Goal: Information Seeking & Learning: Learn about a topic

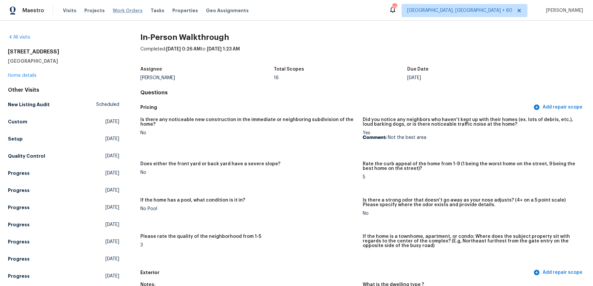
click at [125, 12] on span "Work Orders" at bounding box center [128, 10] width 30 height 7
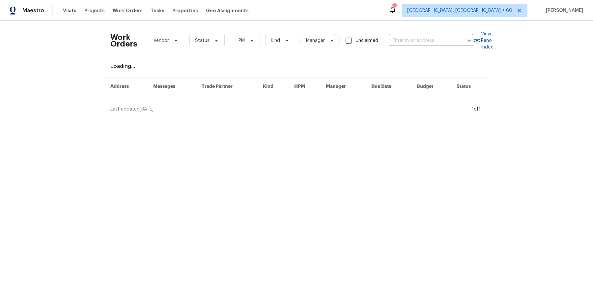
click at [412, 35] on div "Work Orders Vendor Status HPM Kind Manager Unclaimed ​" at bounding box center [291, 40] width 363 height 29
click at [409, 39] on input "text" at bounding box center [422, 41] width 66 height 10
paste input "[STREET_ADDRESS][PERSON_NAME]"
type input "[STREET_ADDRESS][PERSON_NAME]"
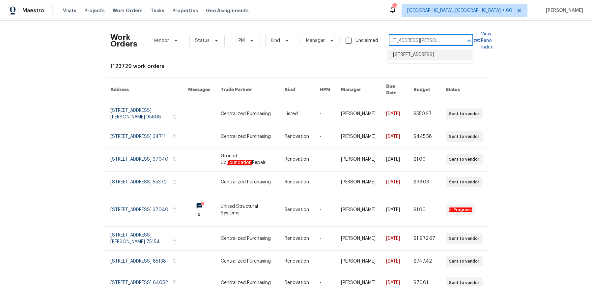
click at [409, 57] on li "[STREET_ADDRESS]" at bounding box center [430, 54] width 84 height 11
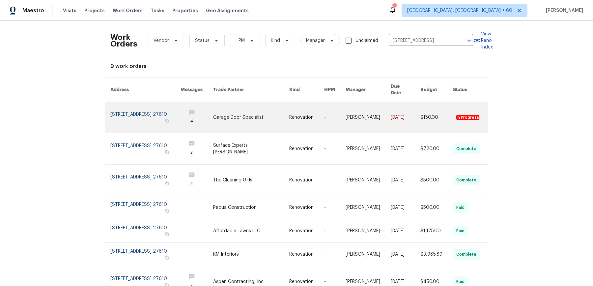
click at [322, 102] on td "-" at bounding box center [329, 117] width 21 height 31
click at [314, 107] on link at bounding box center [306, 117] width 35 height 31
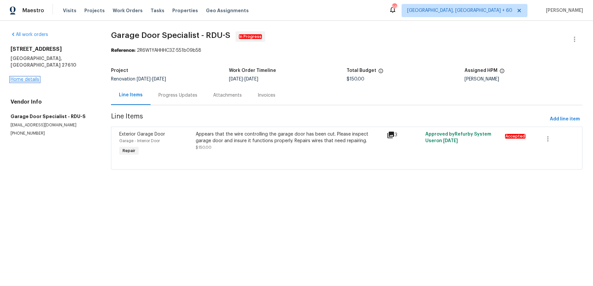
click at [16, 77] on link "Home details" at bounding box center [25, 79] width 29 height 5
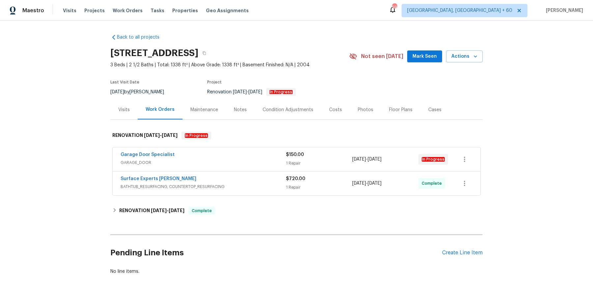
click at [208, 163] on span "GARAGE_DOOR" at bounding box center [203, 162] width 165 height 7
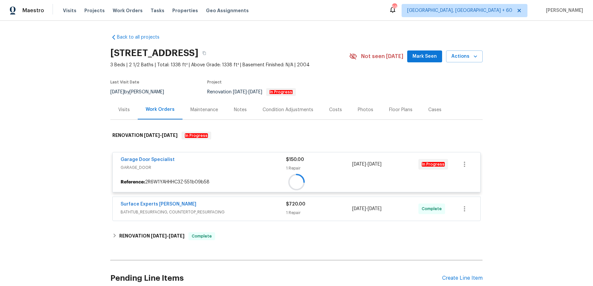
scroll to position [58, 0]
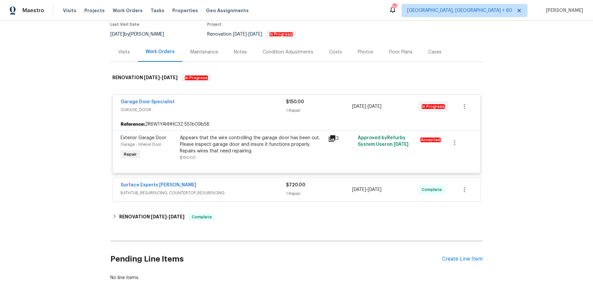
click at [255, 190] on span "BATHTUB_RESURFACING, COUNTERTOP_RESURFACING" at bounding box center [203, 193] width 165 height 7
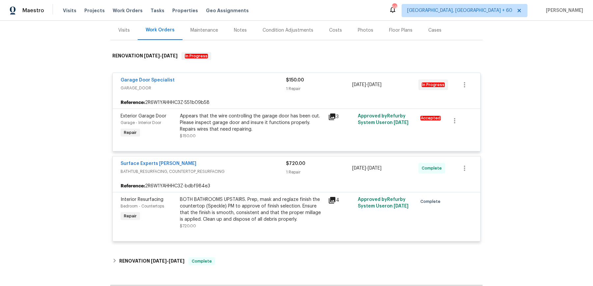
scroll to position [162, 0]
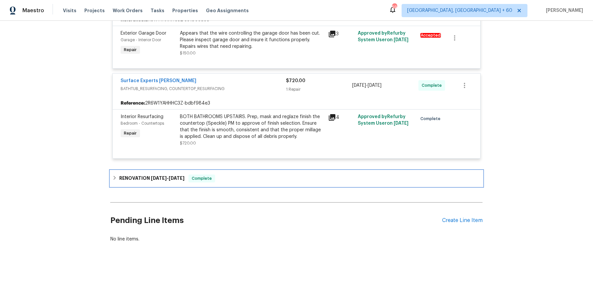
click at [252, 174] on div "RENOVATION [DATE] - [DATE] Complete" at bounding box center [296, 178] width 368 height 8
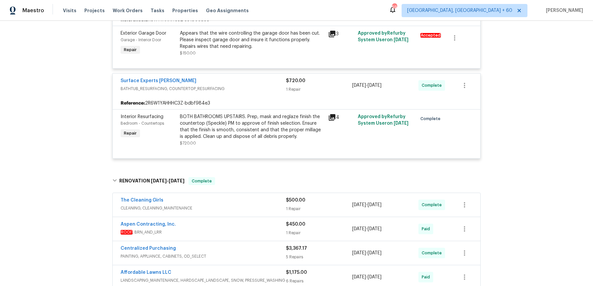
click at [245, 203] on div "The Cleaning Girls" at bounding box center [203, 201] width 165 height 8
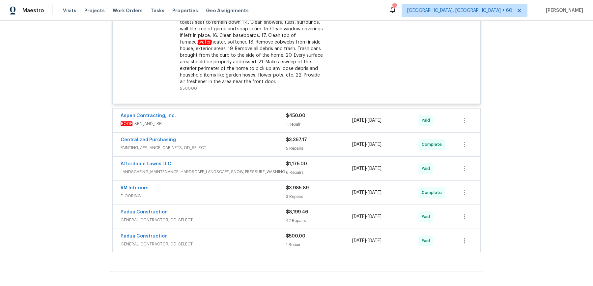
scroll to position [453, 0]
click at [262, 240] on span "GENERAL_CONTRACTOR, OD_SELECT" at bounding box center [203, 243] width 165 height 7
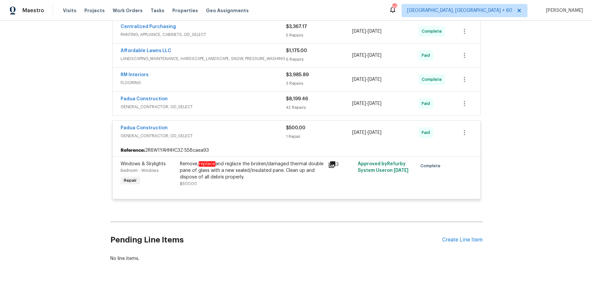
scroll to position [0, 0]
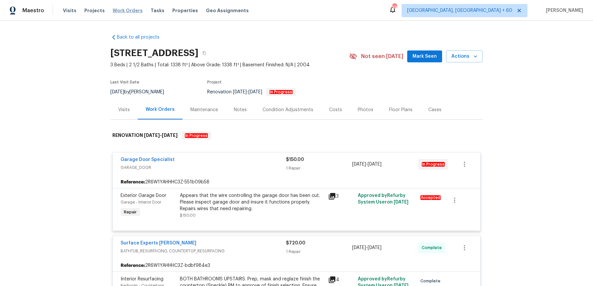
click at [134, 10] on span "Work Orders" at bounding box center [128, 10] width 30 height 7
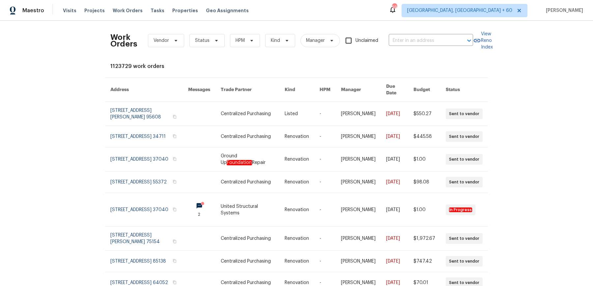
click at [408, 35] on div "Work Orders Vendor Status HPM Kind Manager Unclaimed ​" at bounding box center [291, 40] width 363 height 29
click at [408, 40] on input "text" at bounding box center [422, 41] width 66 height 10
paste input "[STREET_ADDRESS]"
type input "[STREET_ADDRESS]"
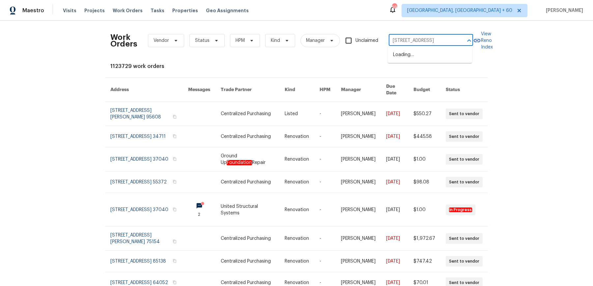
scroll to position [0, 11]
click at [408, 55] on li "[STREET_ADDRESS]" at bounding box center [430, 54] width 84 height 11
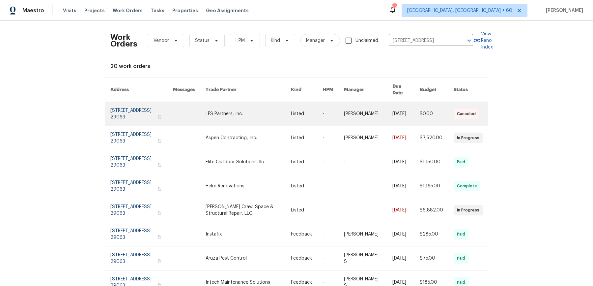
click at [326, 102] on td "-" at bounding box center [327, 114] width 21 height 24
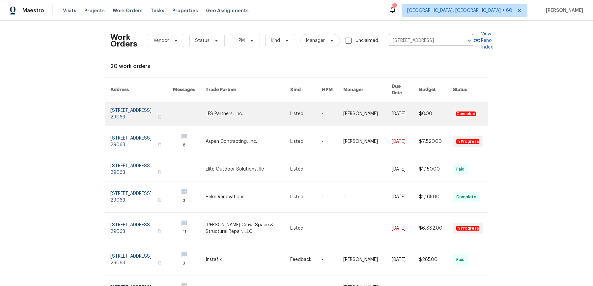
click at [318, 113] on link at bounding box center [306, 114] width 32 height 24
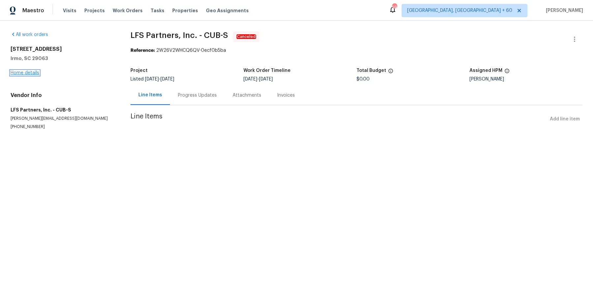
click at [29, 71] on link "Home details" at bounding box center [25, 73] width 29 height 5
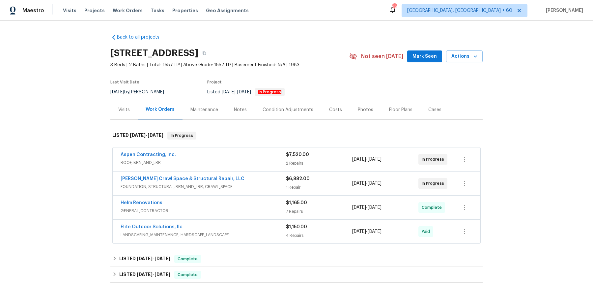
click at [196, 165] on span "ROOF, BRN_AND_LRR" at bounding box center [203, 162] width 165 height 7
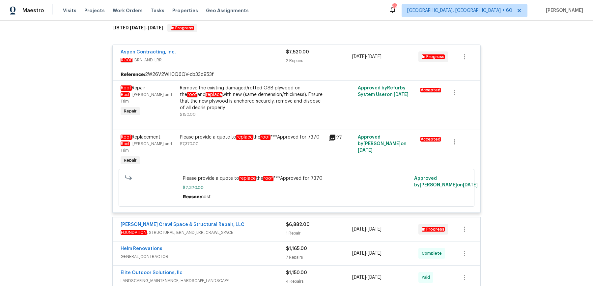
click at [262, 229] on span "FOUNDATION , STRUCTURAL, BRN_AND_LRR, CRAWL_SPACE" at bounding box center [203, 232] width 165 height 7
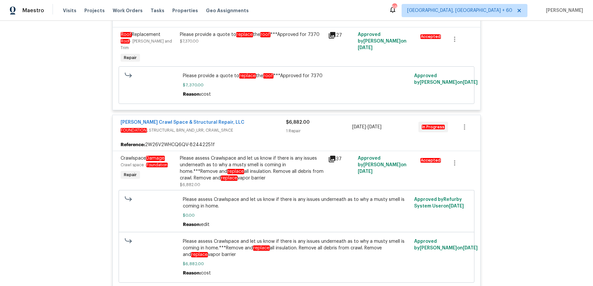
scroll to position [219, 0]
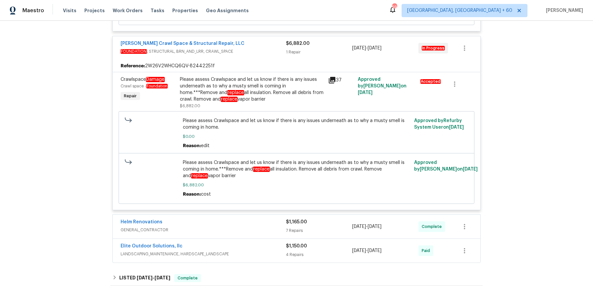
click at [267, 219] on div "Helm Renovations" at bounding box center [203, 223] width 165 height 8
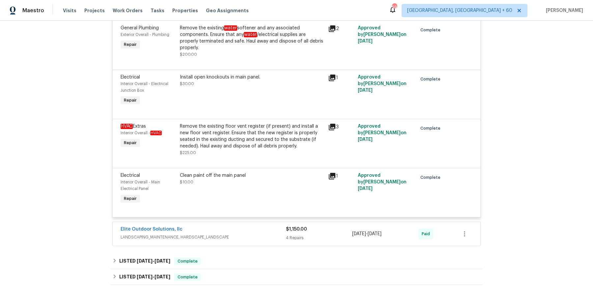
scroll to position [691, 0]
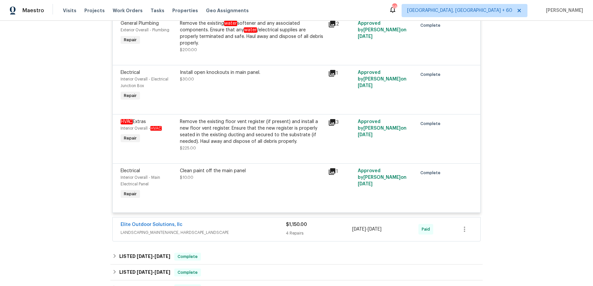
click at [270, 229] on span "LANDSCAPING_MAINTENANCE, HARDSCAPE_LANDSCAPE" at bounding box center [203, 232] width 165 height 7
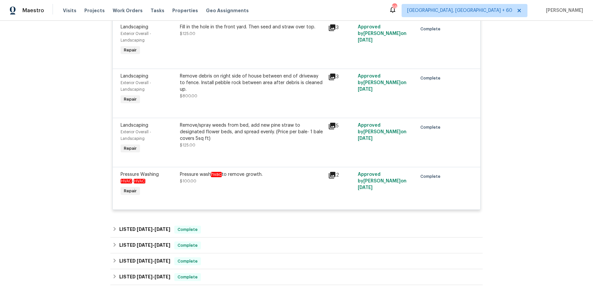
scroll to position [930, 0]
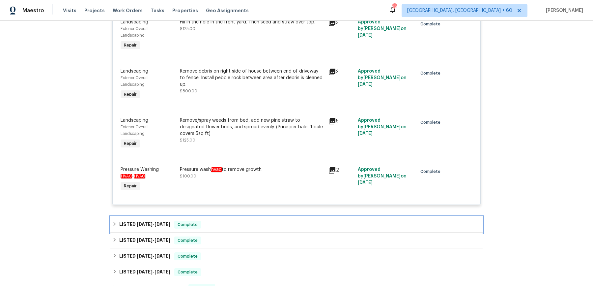
click at [255, 220] on div "LISTED [DATE] - [DATE] Complete" at bounding box center [296, 224] width 368 height 8
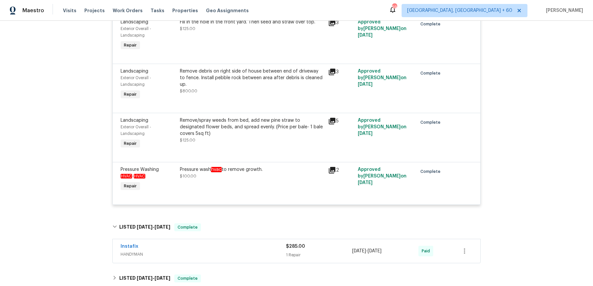
click at [243, 251] on span "HANDYMAN" at bounding box center [203, 254] width 165 height 7
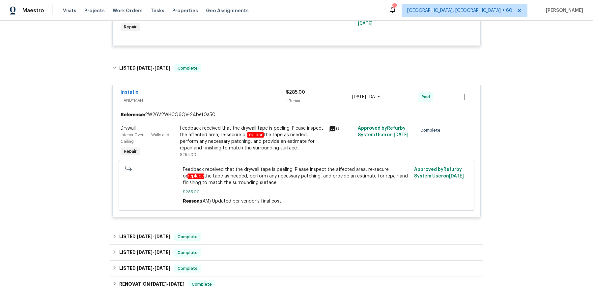
scroll to position [1151, 0]
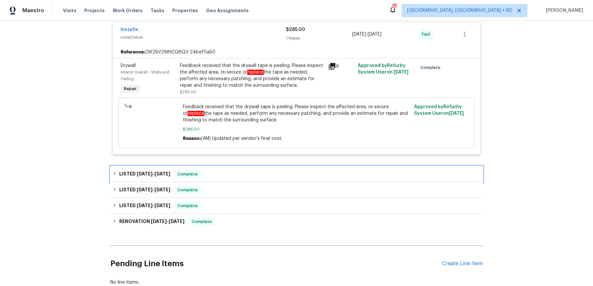
click at [233, 170] on div "LISTED [DATE] - [DATE] Complete" at bounding box center [296, 174] width 368 height 8
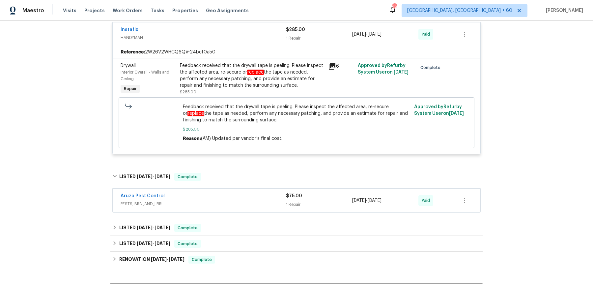
click at [231, 200] on span "PESTS, BRN_AND_LRR" at bounding box center [203, 203] width 165 height 7
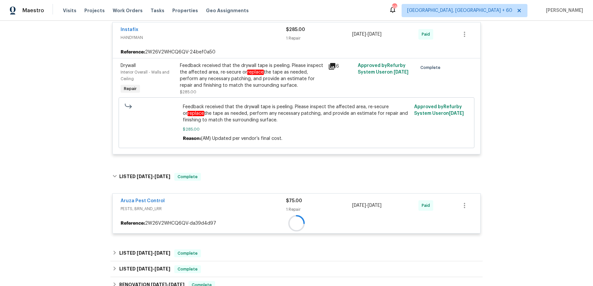
click at [256, 80] on div "Feedback received that the drywall tape is peeling. Please inspect the affected…" at bounding box center [252, 75] width 144 height 26
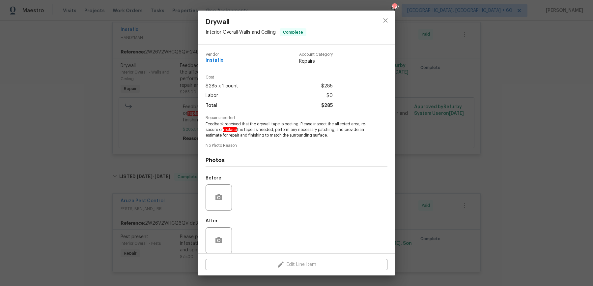
scroll to position [7, 0]
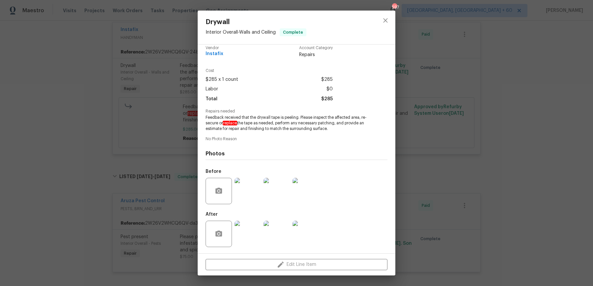
click at [249, 202] on img at bounding box center [248, 191] width 26 height 26
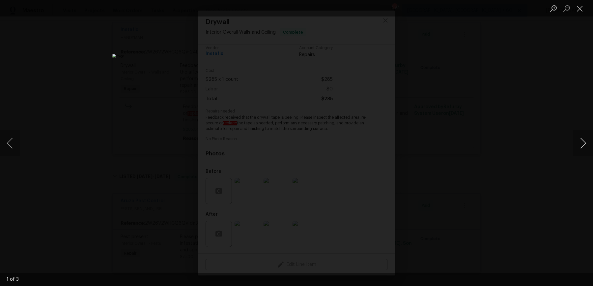
click at [586, 143] on button "Next image" at bounding box center [583, 143] width 20 height 26
click at [561, 81] on div "Lightbox" at bounding box center [296, 143] width 593 height 286
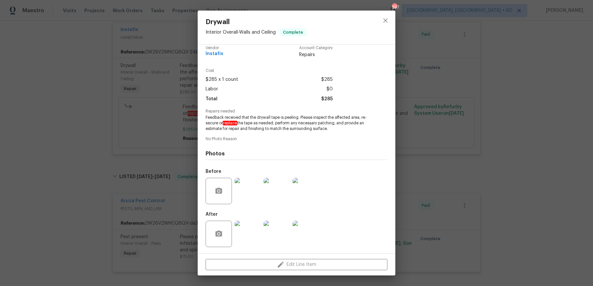
click at [561, 81] on div "Drywall Interior Overall - Walls and Ceiling Complete Vendor Instafix Account C…" at bounding box center [296, 143] width 593 height 286
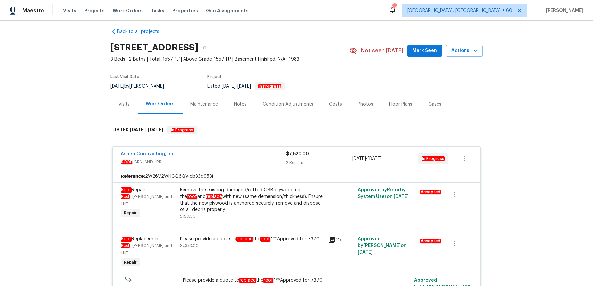
scroll to position [0, 0]
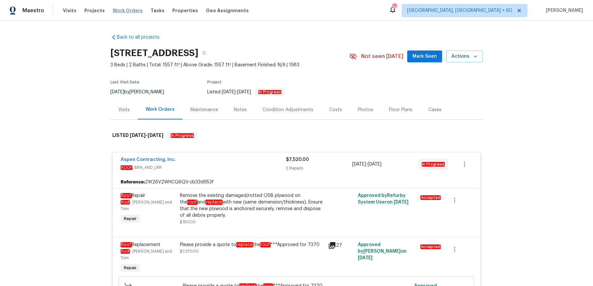
click at [130, 11] on span "Work Orders" at bounding box center [128, 10] width 30 height 7
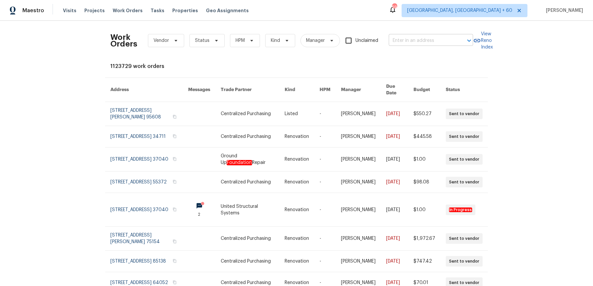
click at [395, 36] on input "text" at bounding box center [422, 41] width 66 height 10
paste input "[STREET_ADDRESS]"
type input "[STREET_ADDRESS]"
click at [401, 60] on li "[STREET_ADDRESS]" at bounding box center [430, 54] width 84 height 11
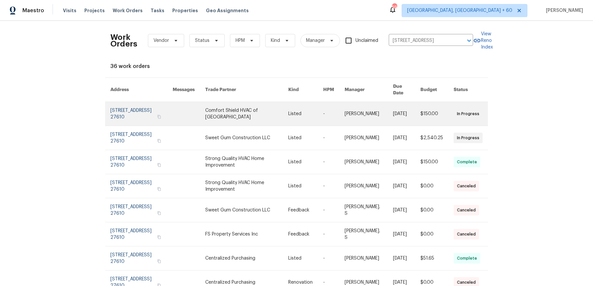
click at [334, 107] on link at bounding box center [333, 114] width 21 height 24
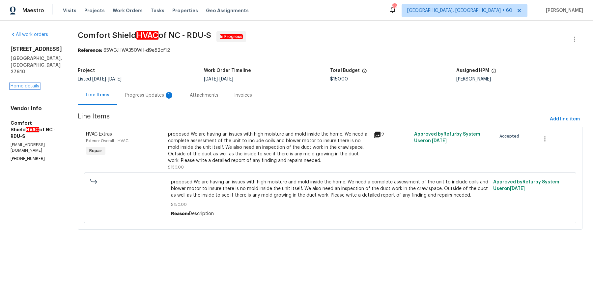
click at [34, 84] on link "Home details" at bounding box center [25, 86] width 29 height 5
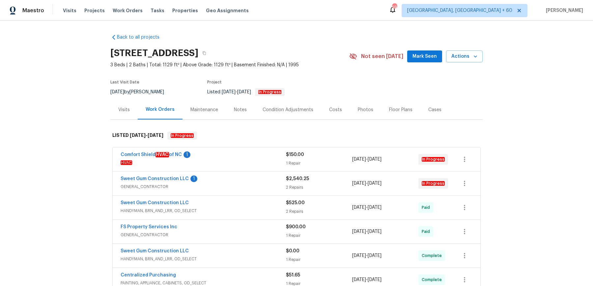
click at [216, 156] on div "Comfort Shield HVAC of NC 1" at bounding box center [203, 155] width 165 height 8
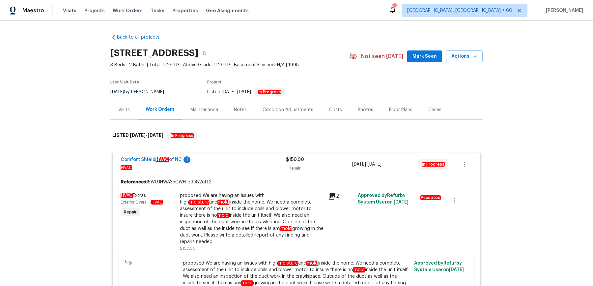
scroll to position [119, 0]
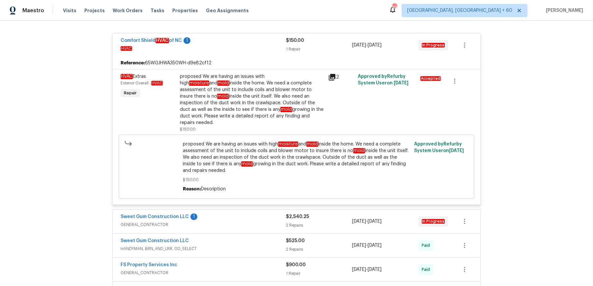
click at [225, 213] on div "Sweet Gum Construction LLC 1" at bounding box center [203, 217] width 165 height 8
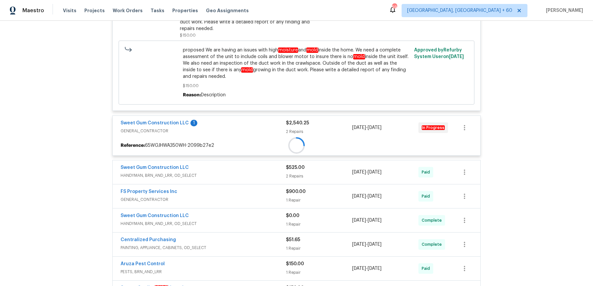
scroll to position [228, 0]
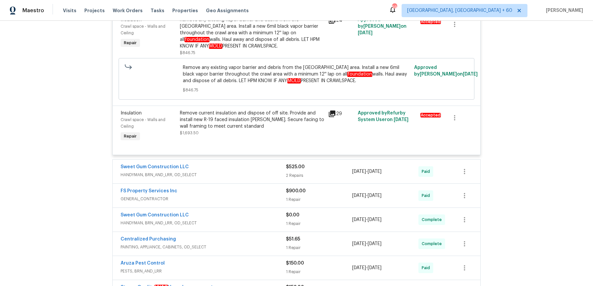
click at [245, 163] on div "Sweet Gum Construction LLC" at bounding box center [203, 167] width 165 height 8
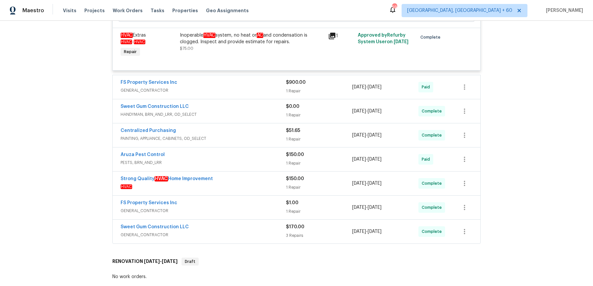
scroll to position [596, 0]
click at [254, 184] on div "Strong Quality HVAC Home Improvement HVAC $150.00 1 Repair [DATE] - [DATE] Comp…" at bounding box center [297, 184] width 368 height 24
click at [256, 184] on span "HVAC" at bounding box center [203, 187] width 165 height 7
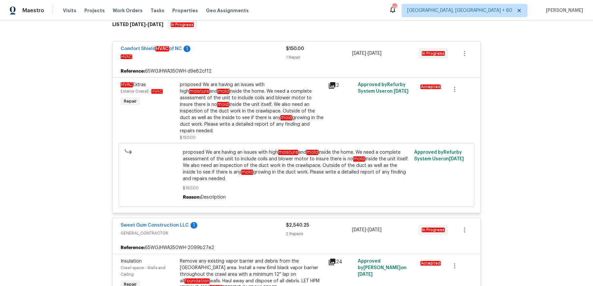
scroll to position [0, 0]
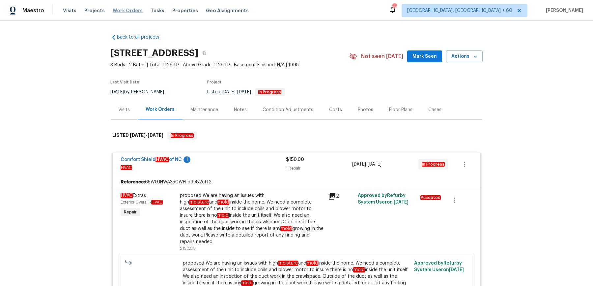
click at [132, 13] on span "Work Orders" at bounding box center [128, 10] width 30 height 7
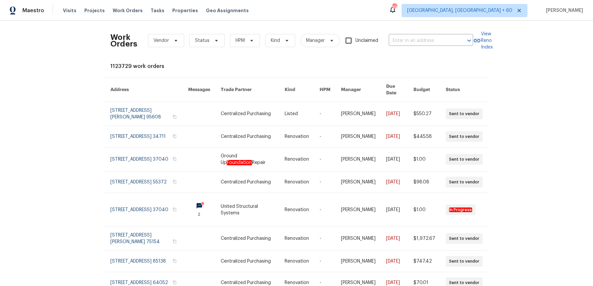
click at [449, 45] on div "Work Orders Vendor Status HPM Kind Manager Unclaimed ​" at bounding box center [291, 40] width 363 height 29
click at [449, 43] on input "text" at bounding box center [422, 41] width 66 height 10
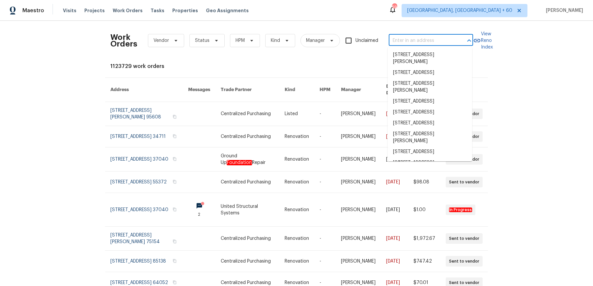
paste input "[STREET_ADDRESS][PERSON_NAME]"
type input "[STREET_ADDRESS][PERSON_NAME]"
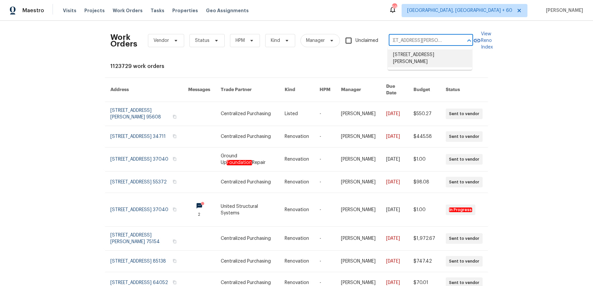
click at [438, 53] on li "[STREET_ADDRESS][PERSON_NAME]" at bounding box center [430, 58] width 84 height 18
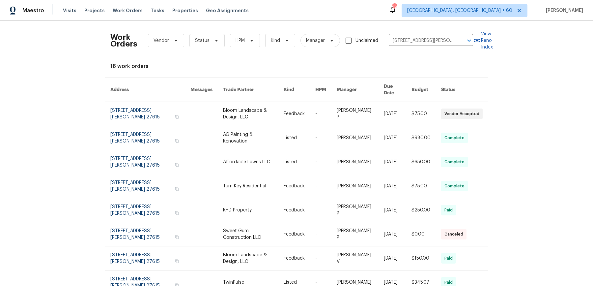
click at [300, 111] on link at bounding box center [300, 114] width 32 height 24
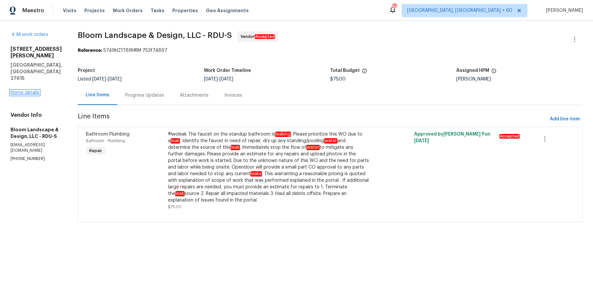
click at [26, 90] on link "Home details" at bounding box center [25, 92] width 29 height 5
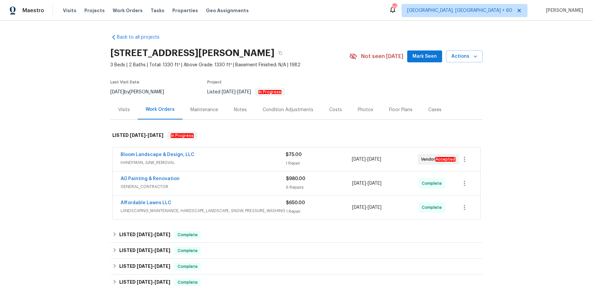
click at [221, 160] on span "HANDYMAN, JUNK_REMOVAL" at bounding box center [203, 162] width 165 height 7
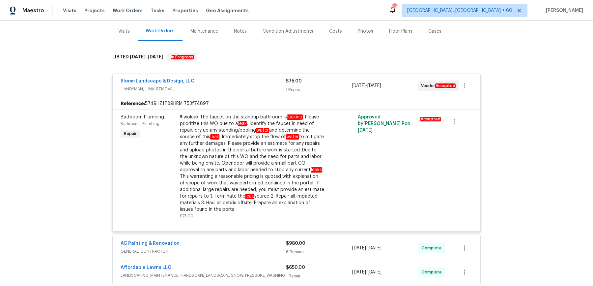
click at [243, 242] on div "AG Painting & Renovation" at bounding box center [203, 244] width 165 height 8
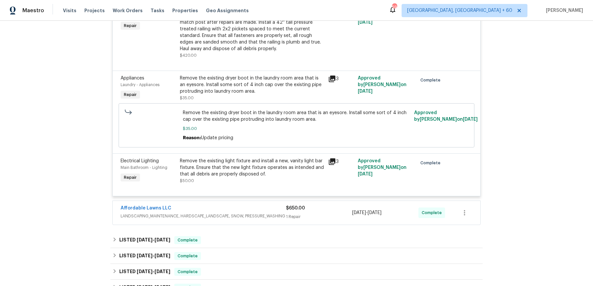
scroll to position [485, 0]
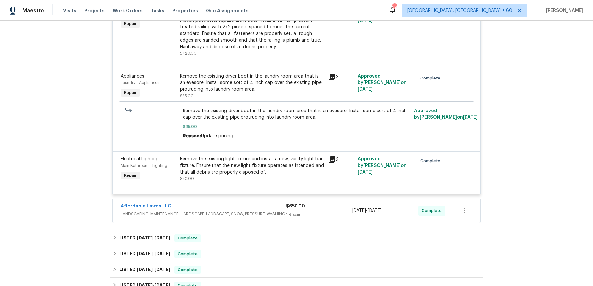
click at [253, 211] on span "LANDSCAPING_MAINTENANCE, HARDSCAPE_LANDSCAPE, SNOW, PRESSURE_WASHING" at bounding box center [203, 214] width 165 height 7
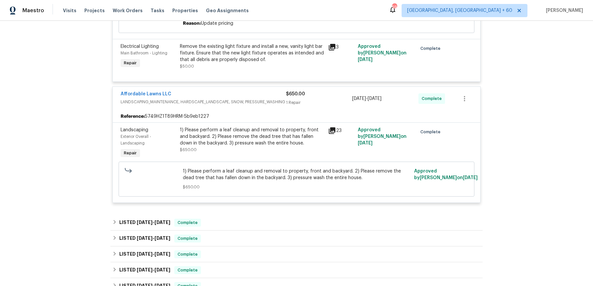
scroll to position [597, 0]
click at [238, 233] on div "LISTED [DATE] - [DATE] Complete" at bounding box center [296, 238] width 372 height 16
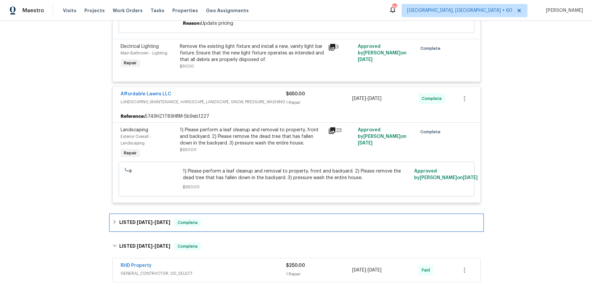
click at [243, 220] on div "LISTED [DATE] - [DATE] Complete" at bounding box center [296, 223] width 368 height 8
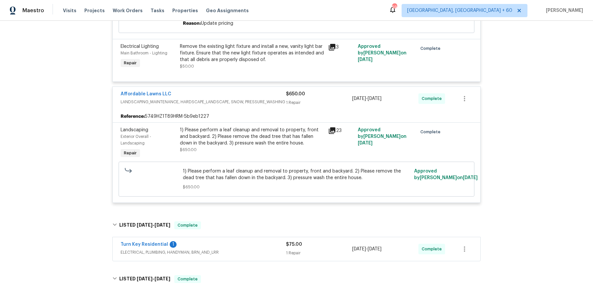
click at [242, 241] on div "Turn Key Residential 1" at bounding box center [203, 245] width 165 height 8
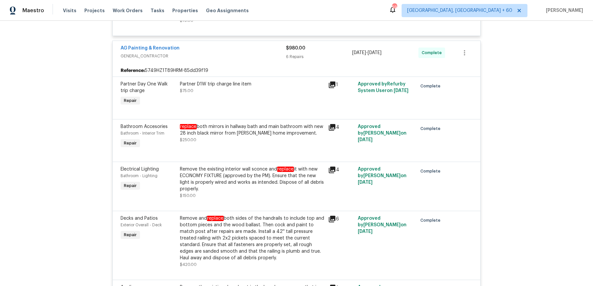
scroll to position [0, 0]
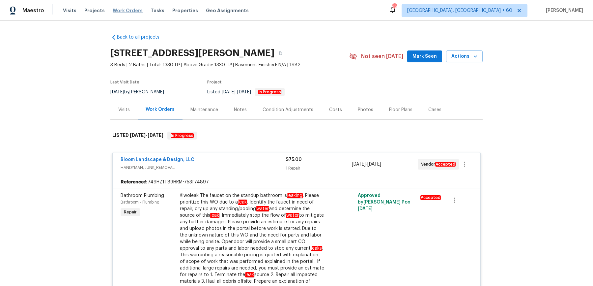
click at [131, 10] on span "Work Orders" at bounding box center [128, 10] width 30 height 7
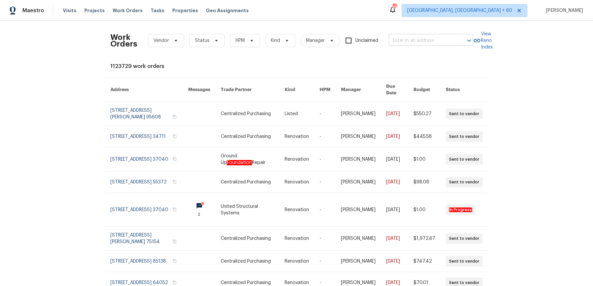
click at [440, 41] on input "text" at bounding box center [422, 41] width 66 height 10
paste input "1955 Hillspring Ln Lithonia, GA 30058"
type input "1955 Hillspring Ln Lithonia, GA 30058"
click at [434, 53] on li "[STREET_ADDRESS]" at bounding box center [430, 54] width 84 height 11
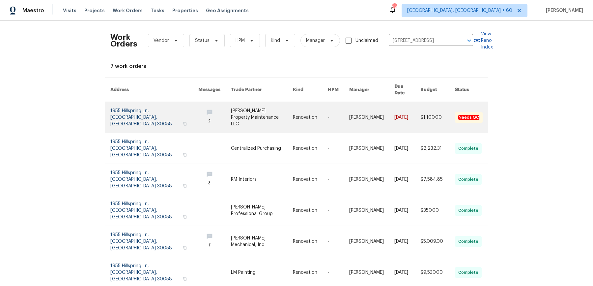
click at [395, 106] on link at bounding box center [407, 117] width 26 height 31
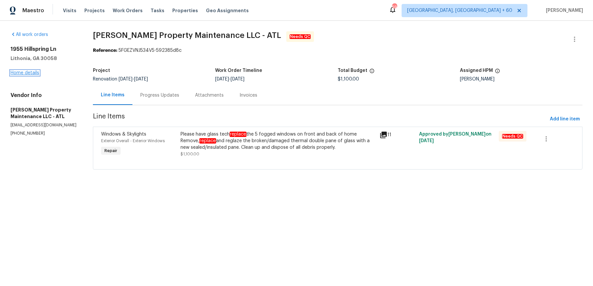
click at [22, 71] on link "Home details" at bounding box center [25, 73] width 29 height 5
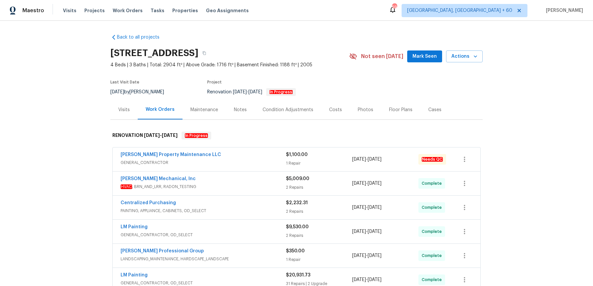
click at [125, 14] on div "Visits Projects Work Orders Tasks Properties Geo Assignments" at bounding box center [160, 10] width 194 height 13
click at [129, 13] on span "Work Orders" at bounding box center [128, 10] width 30 height 7
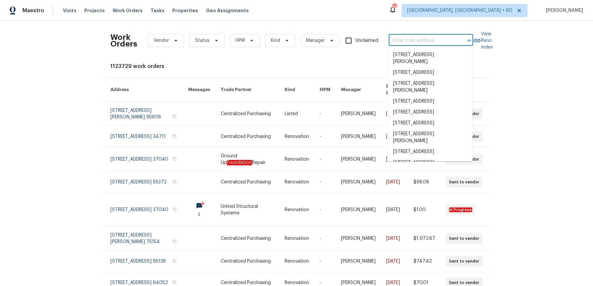
click at [420, 42] on input "text" at bounding box center [422, 41] width 66 height 10
paste input "[STREET_ADDRESS][PERSON_NAME]"
type input "[STREET_ADDRESS][PERSON_NAME]"
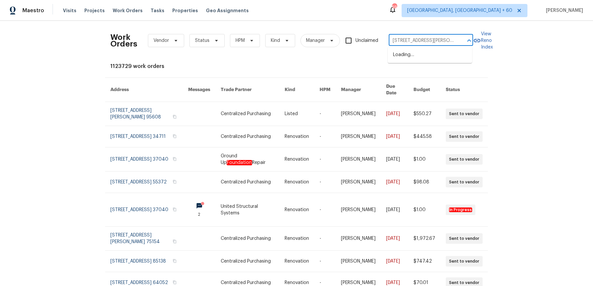
scroll to position [0, 32]
click at [416, 54] on li "[STREET_ADDRESS]" at bounding box center [430, 54] width 84 height 11
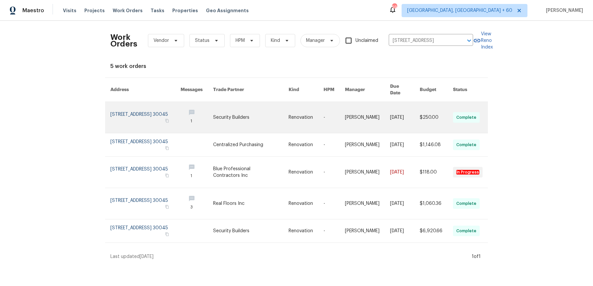
click at [382, 118] on link at bounding box center [367, 117] width 45 height 31
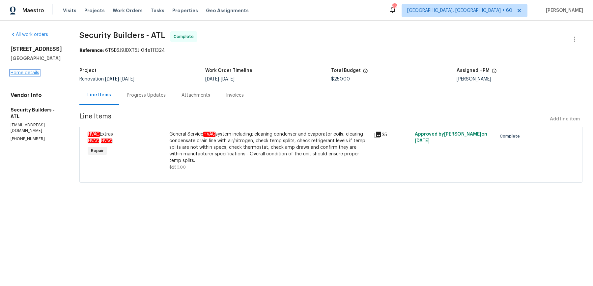
click at [29, 73] on link "Home details" at bounding box center [25, 73] width 29 height 5
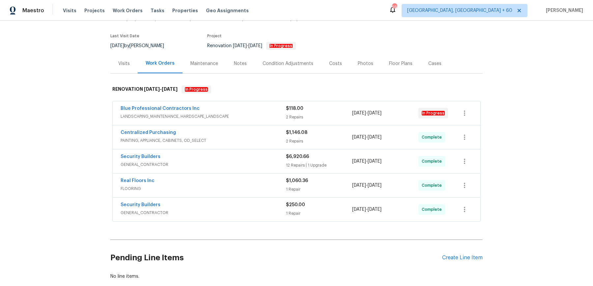
scroll to position [50, 0]
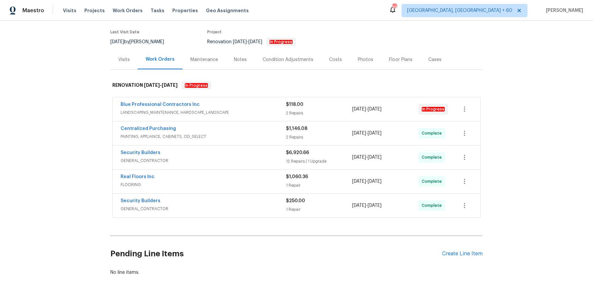
click at [231, 102] on div "Blue Professional Contractors Inc" at bounding box center [203, 105] width 165 height 8
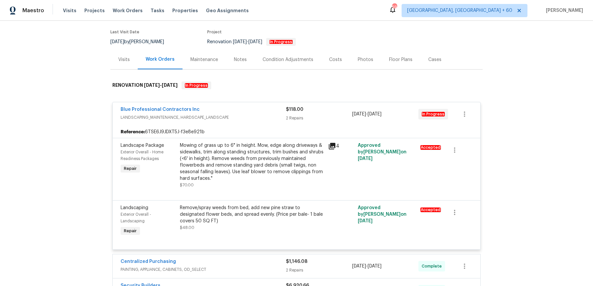
scroll to position [216, 0]
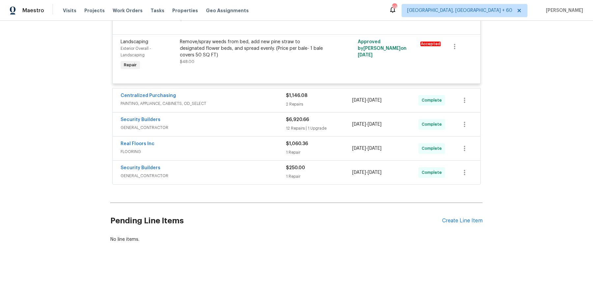
click at [226, 89] on div "Centralized Purchasing PAINTING, APPLIANCE, CABINETS, OD_SELECT $1,146.08 2 Rep…" at bounding box center [297, 100] width 368 height 24
click at [226, 94] on div "Centralized Purchasing" at bounding box center [203, 96] width 165 height 8
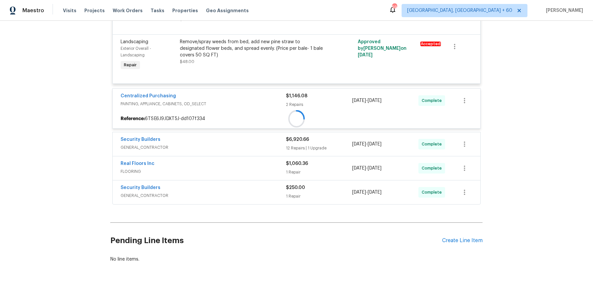
scroll to position [237, 0]
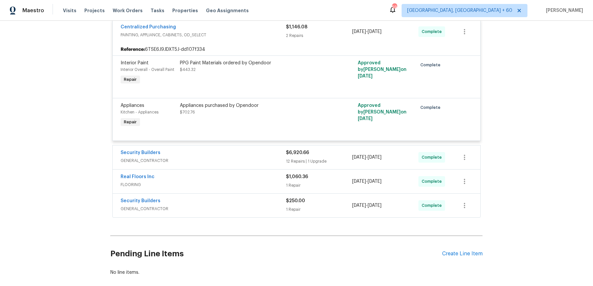
click at [218, 156] on div "Security Builders" at bounding box center [203, 153] width 165 height 8
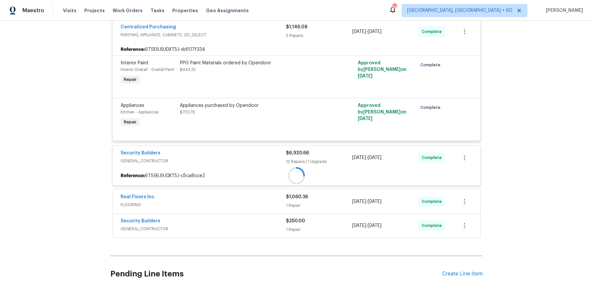
scroll to position [338, 0]
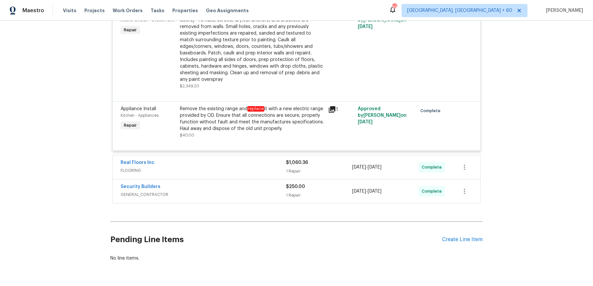
click at [226, 167] on span "FLOORING" at bounding box center [203, 170] width 165 height 7
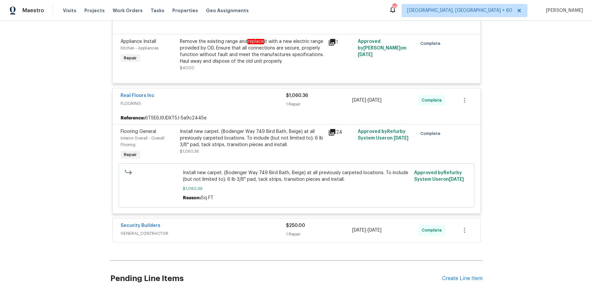
scroll to position [1260, 0]
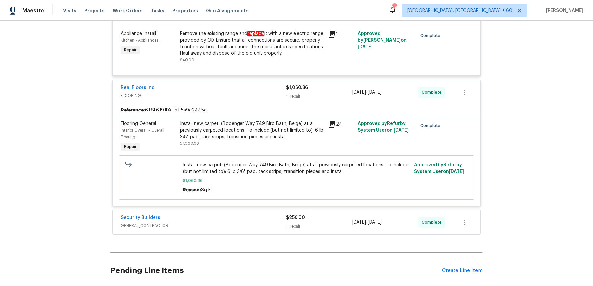
click at [219, 222] on span "GENERAL_CONTRACTOR" at bounding box center [203, 225] width 165 height 7
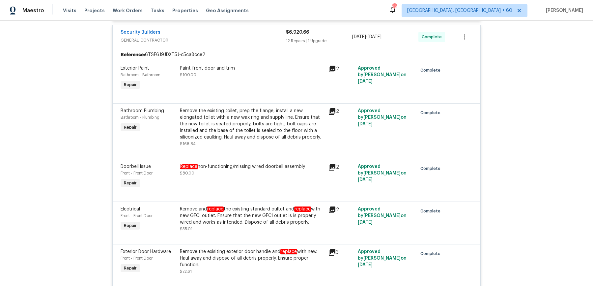
scroll to position [0, 0]
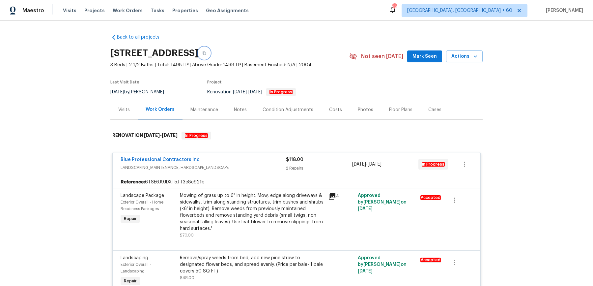
click at [206, 52] on icon "button" at bounding box center [204, 53] width 4 height 4
click at [210, 50] on button "button" at bounding box center [204, 53] width 12 height 12
click at [210, 57] on button "button" at bounding box center [204, 53] width 12 height 12
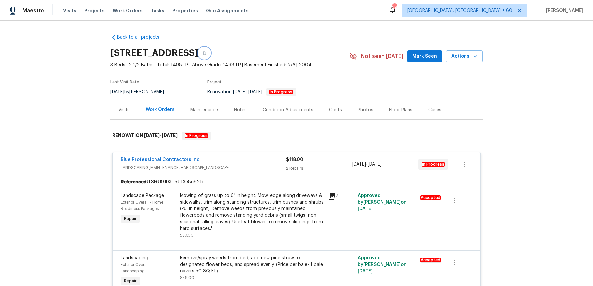
click at [210, 48] on button "button" at bounding box center [204, 53] width 12 height 12
click at [206, 51] on icon "button" at bounding box center [204, 53] width 3 height 4
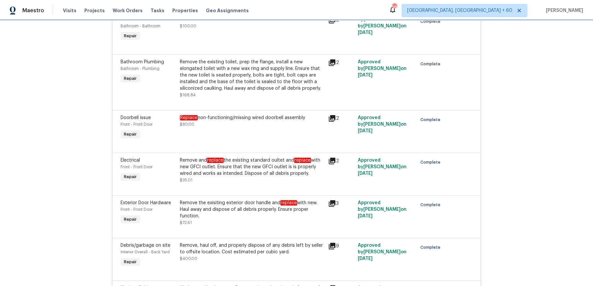
scroll to position [457, 0]
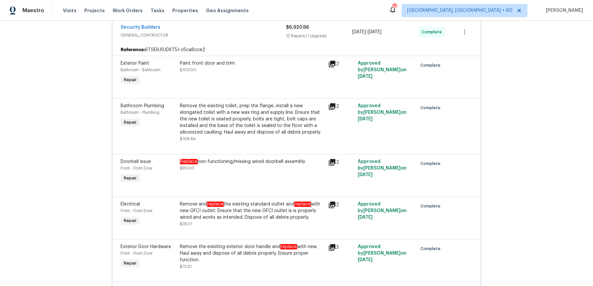
click at [322, 110] on div "Remove the existing toilet, prep the flange, install a new elongated toilet wit…" at bounding box center [252, 118] width 144 height 33
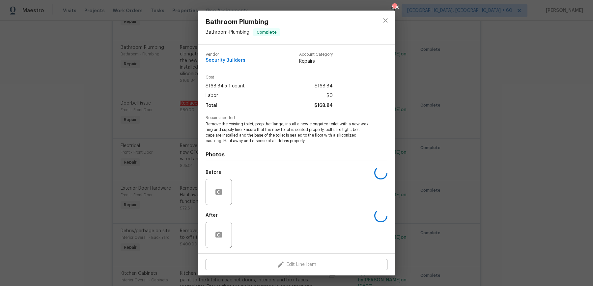
scroll to position [469, 0]
click at [429, 79] on div "Bathroom Plumbing Bathroom - Plumbing Complete Vendor Security Builders Account…" at bounding box center [296, 143] width 593 height 286
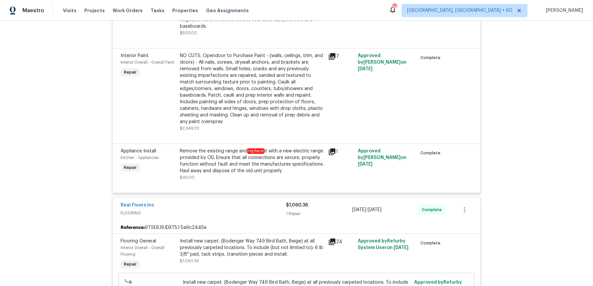
scroll to position [362, 0]
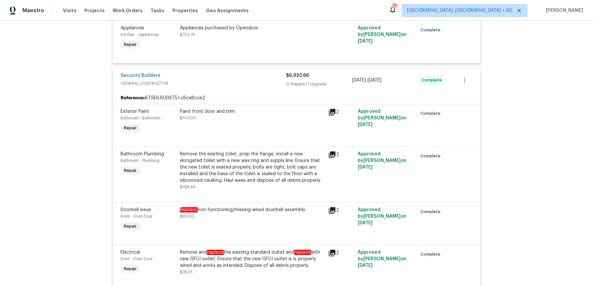
click at [282, 156] on div "Remove the existing toilet, prep the flange, install a new elongated toilet wit…" at bounding box center [252, 167] width 144 height 33
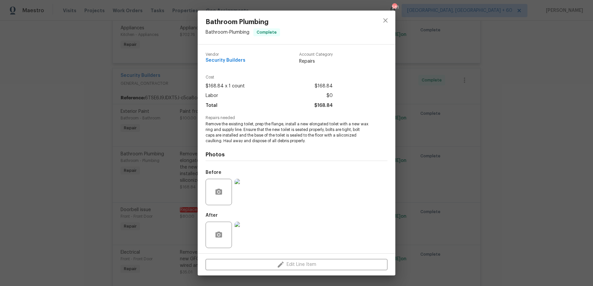
scroll to position [1, 0]
click at [243, 191] on img at bounding box center [248, 191] width 26 height 26
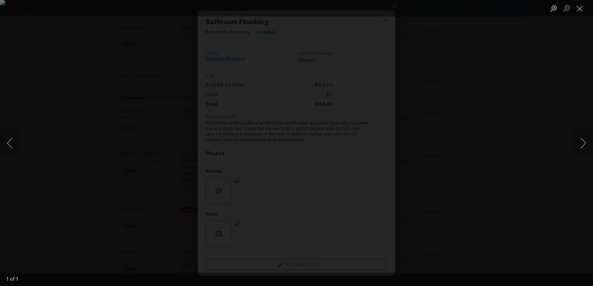
click at [541, 116] on div "Lightbox" at bounding box center [296, 143] width 593 height 286
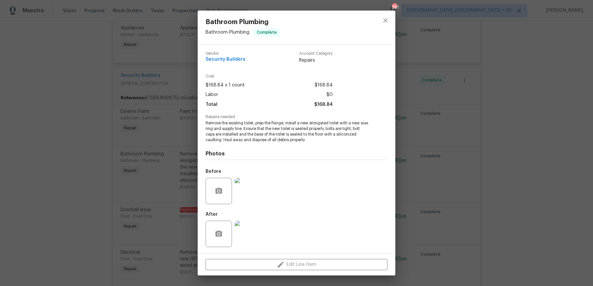
click at [541, 116] on div "Bathroom Plumbing Bathroom - Plumbing Complete Vendor Security Builders Account…" at bounding box center [296, 143] width 593 height 286
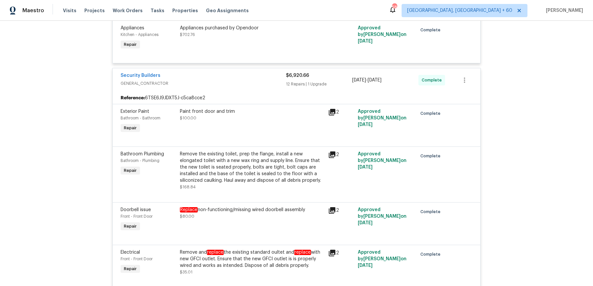
click at [259, 157] on div "Remove the existing toilet, prep the flange, install a new elongated toilet wit…" at bounding box center [252, 167] width 144 height 33
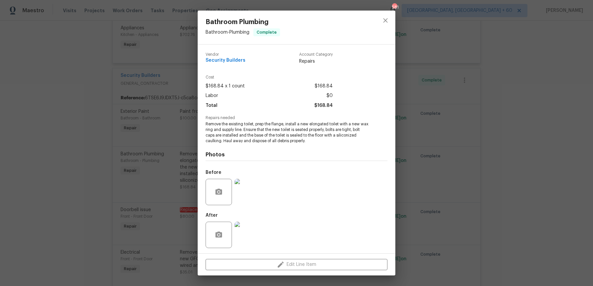
click at [440, 175] on div "Bathroom Plumbing Bathroom - Plumbing Complete Vendor Security Builders Account…" at bounding box center [296, 143] width 593 height 286
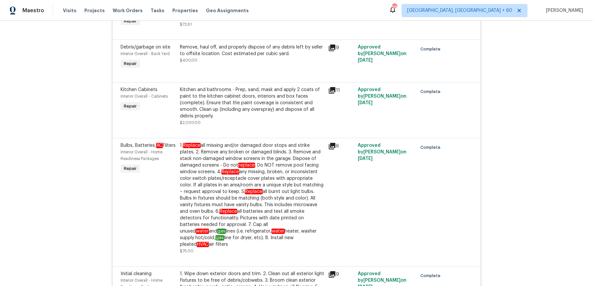
scroll to position [490, 0]
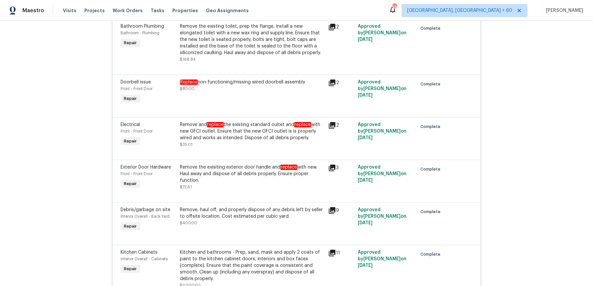
click at [240, 43] on div "Remove the existing toilet, prep the flange, install a new elongated toilet wit…" at bounding box center [252, 39] width 144 height 33
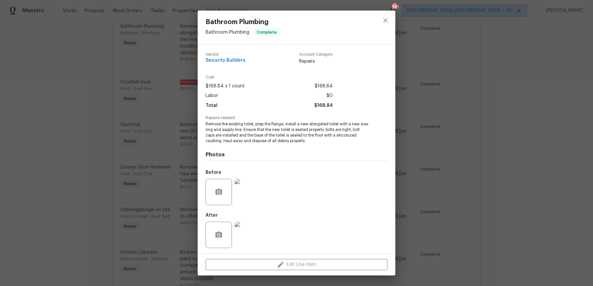
click at [253, 185] on img at bounding box center [248, 192] width 26 height 26
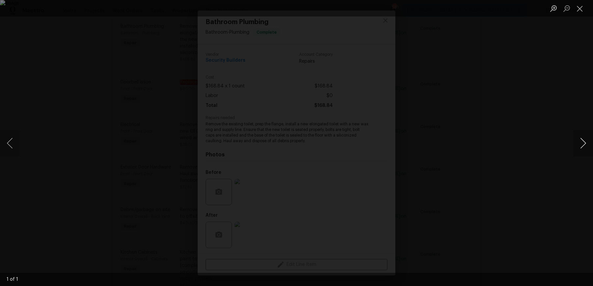
click at [575, 144] on button "Next image" at bounding box center [583, 143] width 20 height 26
click at [580, 144] on button "Next image" at bounding box center [583, 143] width 20 height 26
click at [579, 11] on button "Close lightbox" at bounding box center [579, 9] width 13 height 12
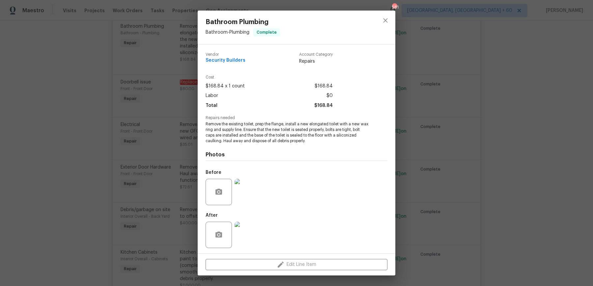
click at [245, 231] on img at bounding box center [248, 234] width 26 height 26
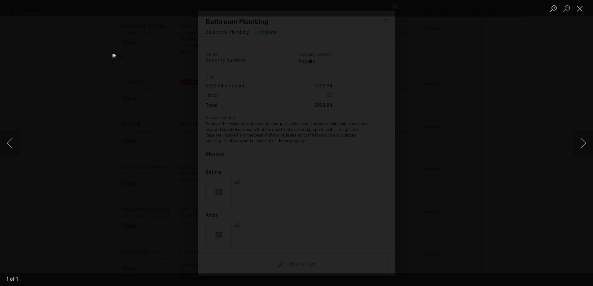
click at [525, 96] on div "Lightbox" at bounding box center [296, 143] width 593 height 286
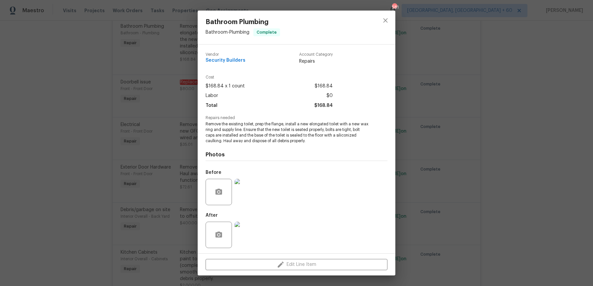
click at [525, 96] on div "Bathroom Plumbing Bathroom - Plumbing Complete Vendor Security Builders Account…" at bounding box center [296, 143] width 593 height 286
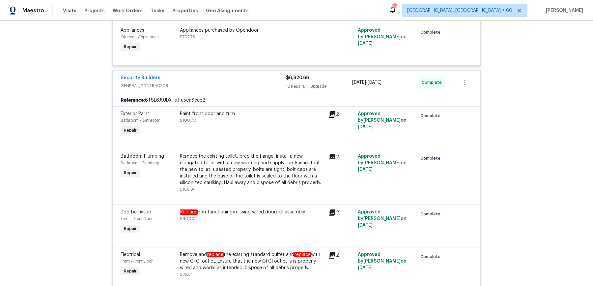
scroll to position [359, 0]
click at [123, 15] on div "Visits Projects Work Orders Tasks Properties Geo Assignments" at bounding box center [160, 10] width 194 height 13
click at [123, 13] on span "Work Orders" at bounding box center [128, 10] width 30 height 7
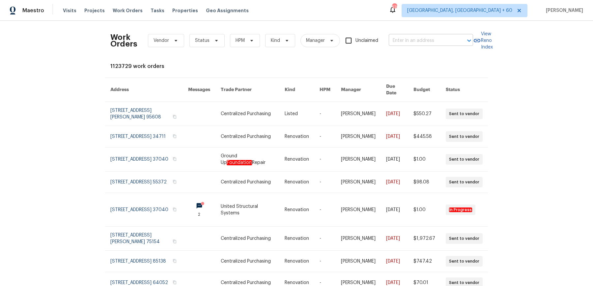
click at [398, 42] on input "text" at bounding box center [422, 41] width 66 height 10
paste input "1955 Hillspring Ln Lithonia, GA 30058"
type input "1955 Hillspring Ln Lithonia, GA 30058"
click at [423, 60] on li "[STREET_ADDRESS]" at bounding box center [430, 54] width 84 height 11
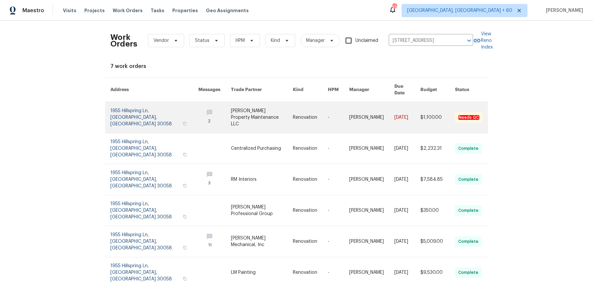
click at [364, 123] on link at bounding box center [371, 117] width 45 height 31
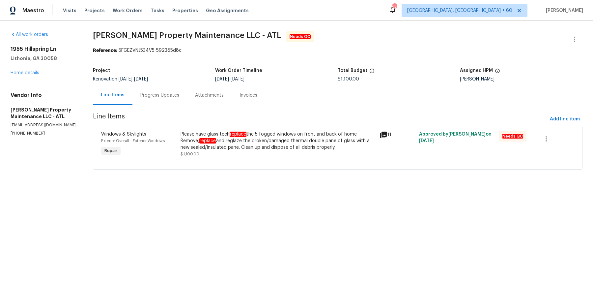
click at [21, 75] on div "1955 Hillspring Ln Lithonia, [GEOGRAPHIC_DATA] Home details" at bounding box center [44, 61] width 67 height 30
click at [24, 74] on link "Home details" at bounding box center [25, 73] width 29 height 5
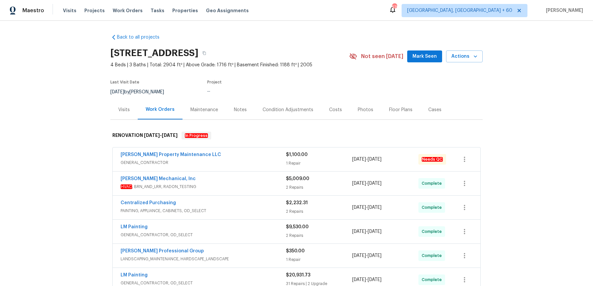
click at [198, 155] on div "[PERSON_NAME] Property Maintenance LLC" at bounding box center [203, 155] width 165 height 8
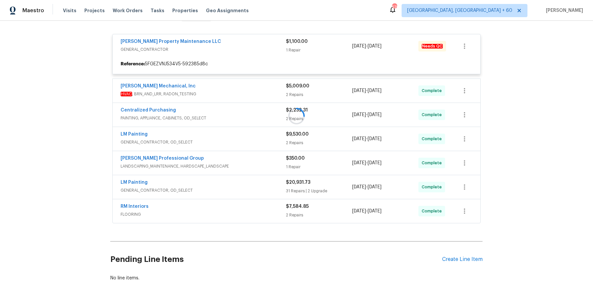
scroll to position [119, 0]
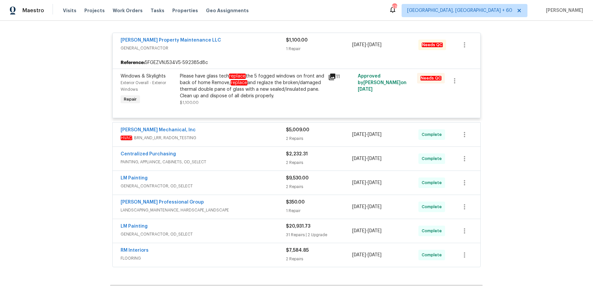
click at [211, 137] on span "HVAC , BRN_AND_LRR, RADON_TESTING" at bounding box center [203, 137] width 165 height 7
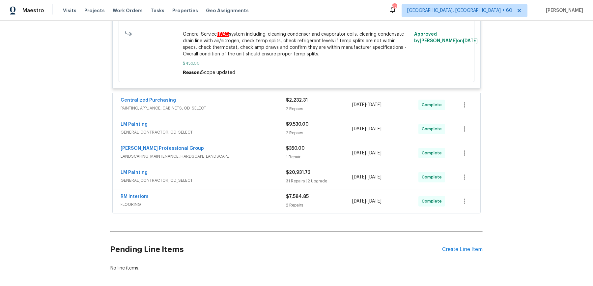
scroll to position [531, 0]
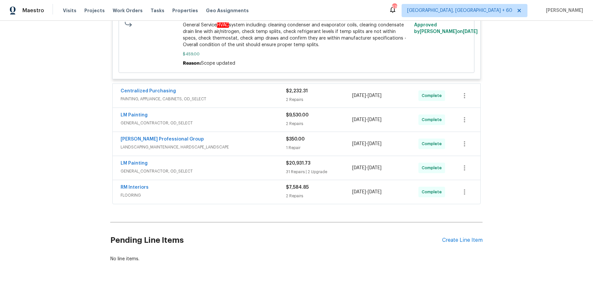
click at [231, 93] on div "Centralized Purchasing" at bounding box center [203, 92] width 165 height 8
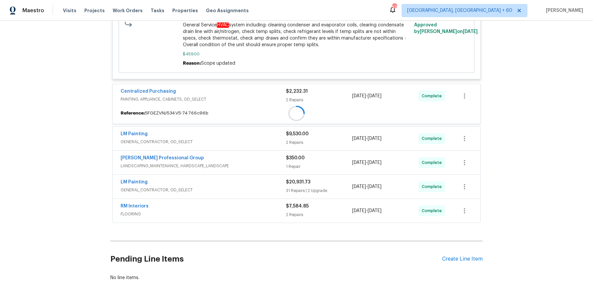
scroll to position [570, 0]
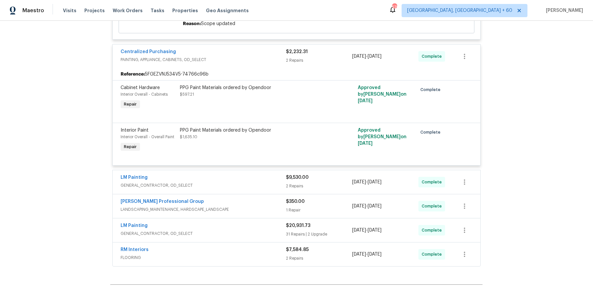
click at [245, 190] on div "LM Painting GENERAL_CONTRACTOR, OD_SELECT $9,530.00 2 Repairs [DATE] - [DATE] C…" at bounding box center [297, 182] width 368 height 24
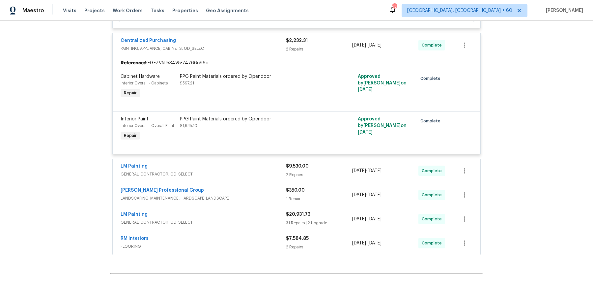
click at [250, 171] on span "GENERAL_CONTRACTOR, OD_SELECT" at bounding box center [203, 174] width 165 height 7
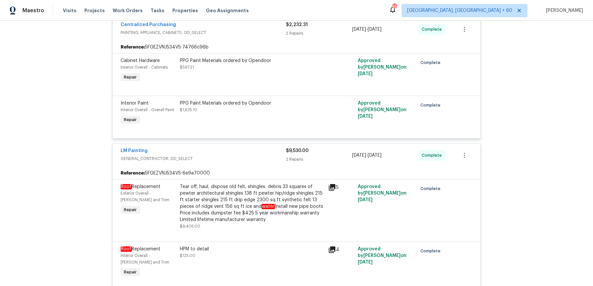
scroll to position [780, 0]
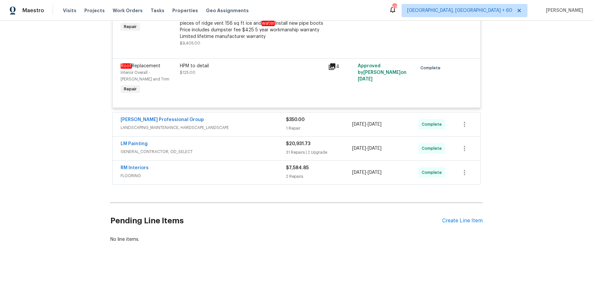
click at [244, 116] on div "[PERSON_NAME] Professional Group" at bounding box center [203, 120] width 165 height 8
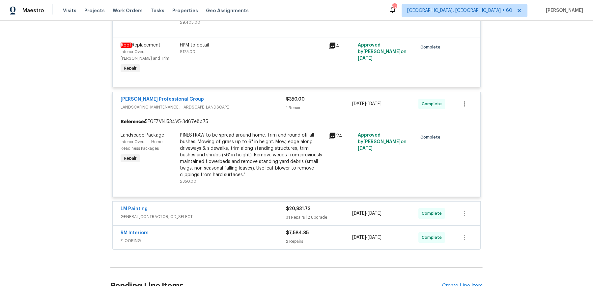
scroll to position [811, 0]
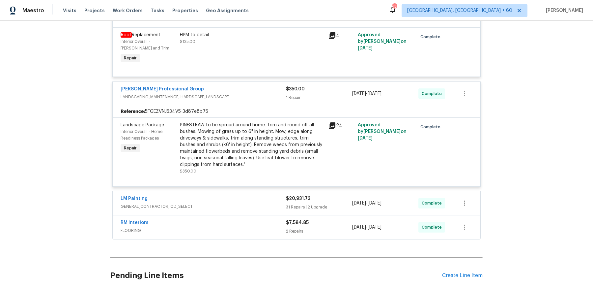
click at [227, 200] on div "LM Painting" at bounding box center [203, 199] width 165 height 8
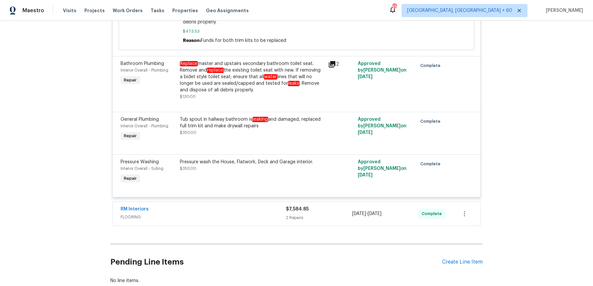
scroll to position [3442, 0]
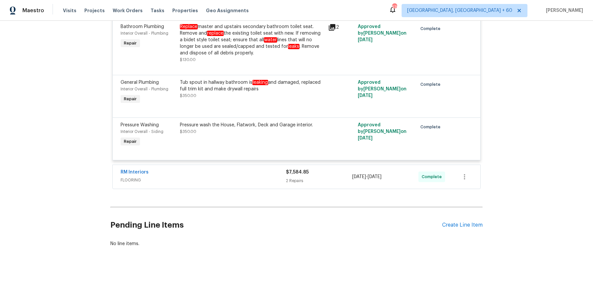
click at [237, 181] on div "RM Interiors FLOORING $7,584.85 2 Repairs [DATE] - [DATE] Complete" at bounding box center [297, 177] width 368 height 24
click at [237, 179] on div "RM Interiors FLOORING $7,584.85 2 Repairs [DATE] - [DATE] Complete" at bounding box center [297, 177] width 368 height 24
click at [237, 165] on div "RM Interiors FLOORING $7,584.85 2 Repairs [DATE] - [DATE] Complete" at bounding box center [297, 177] width 368 height 24
click at [248, 170] on div "RM Interiors" at bounding box center [203, 173] width 165 height 8
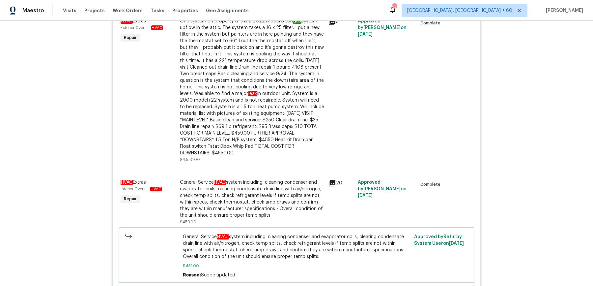
scroll to position [0, 0]
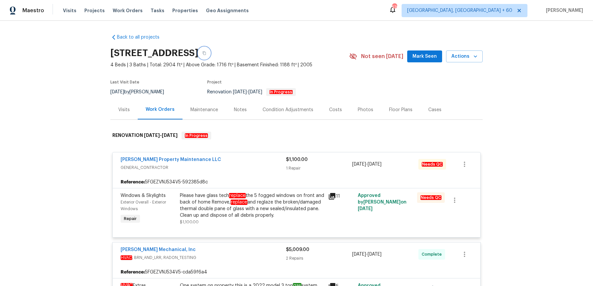
click at [206, 52] on icon "button" at bounding box center [204, 53] width 3 height 4
click at [210, 51] on button "button" at bounding box center [204, 53] width 12 height 12
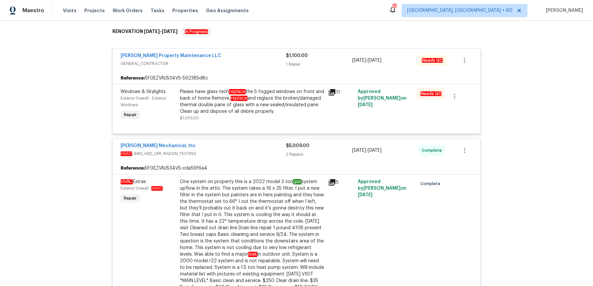
scroll to position [175, 0]
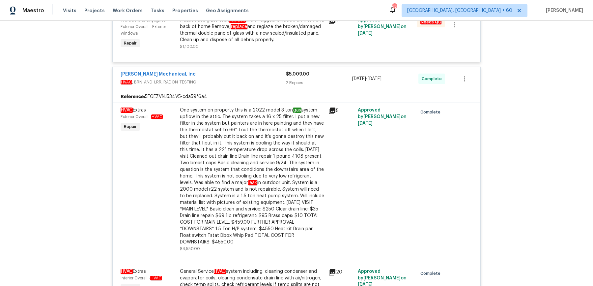
click at [281, 127] on div "One system on property this is a 2022 model 3 ton gas system upflow in the atti…" at bounding box center [252, 176] width 144 height 138
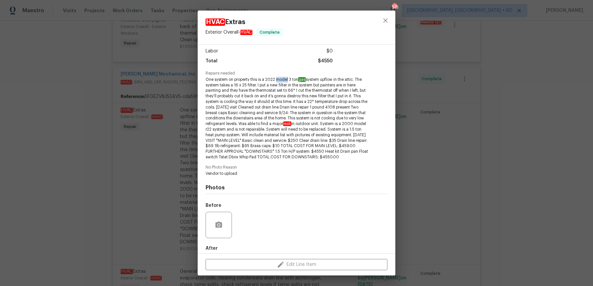
scroll to position [78, 0]
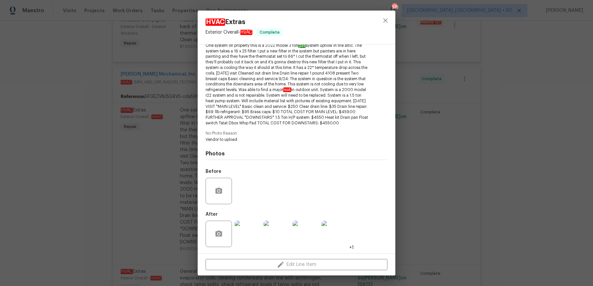
click at [440, 155] on div "HVAC Extras Exterior Overall - HVAC Complete Vendor [PERSON_NAME] Mechanical, I…" at bounding box center [296, 143] width 593 height 286
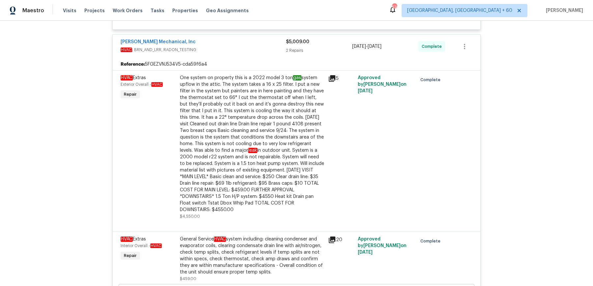
scroll to position [218, 0]
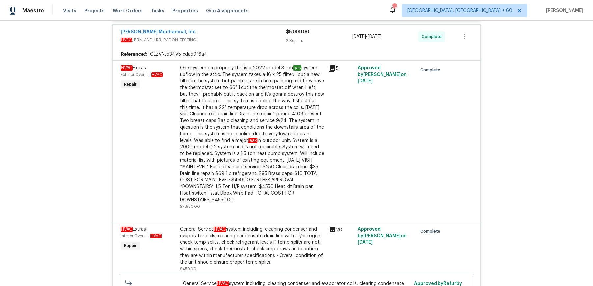
click at [264, 152] on div "One system on property this is a 2022 model 3 ton gas system upflow in the atti…" at bounding box center [252, 134] width 144 height 138
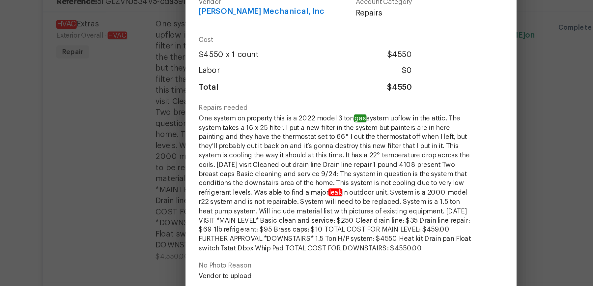
click at [156, 147] on div "HVAC Extras Exterior Overall - HVAC Complete Vendor [PERSON_NAME] Mechanical, I…" at bounding box center [296, 143] width 593 height 286
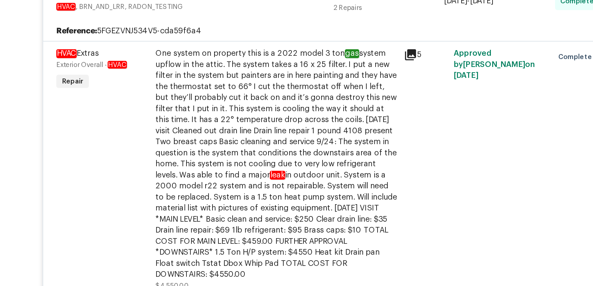
scroll to position [201, 0]
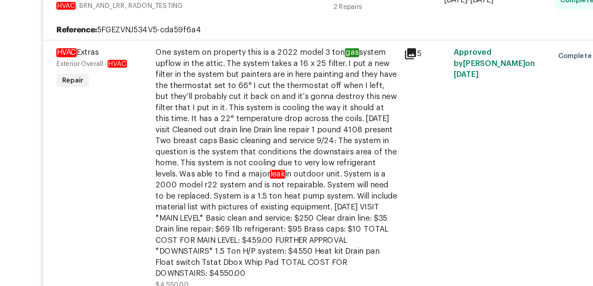
click at [203, 130] on div "One system on property this is a 2022 model 3 ton gas system upflow in the atti…" at bounding box center [252, 150] width 144 height 138
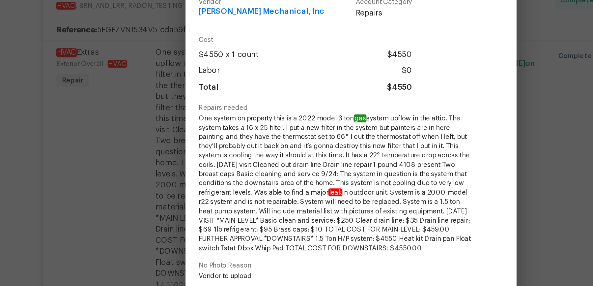
drag, startPoint x: 205, startPoint y: 122, endPoint x: 356, endPoint y: 199, distance: 169.6
click at [356, 199] on div "Vendor [PERSON_NAME] Mechanical, Inc Account Category Repairs Cost $4550 x 1 co…" at bounding box center [297, 148] width 198 height 209
copy span "Lor ipsumd si ametcons adip el s 8573 doeiu 3 tem inc utlabo etdolo ma ali enim…"
click at [213, 133] on span "One system on property this is a 2022 model 3 ton gas system upflow in the atti…" at bounding box center [288, 162] width 164 height 83
click at [206, 125] on span "One system on property this is a 2022 model 3 ton gas system upflow in the atti…" at bounding box center [288, 162] width 164 height 83
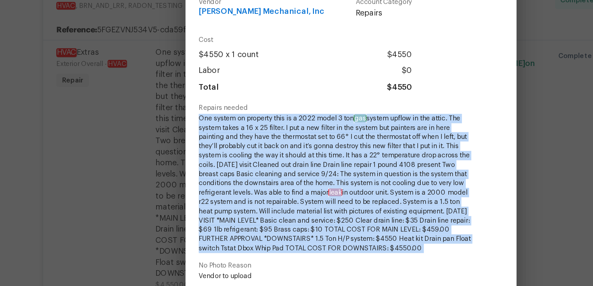
drag, startPoint x: 206, startPoint y: 125, endPoint x: 366, endPoint y: 202, distance: 178.4
click at [366, 202] on span "One system on property this is a 2022 model 3 ton gas system upflow in the atti…" at bounding box center [288, 162] width 164 height 83
copy span "Lor ipsumd si ametcons adip el s 8573 doeiu 3 tem inc utlabo etdolo ma ali enim…"
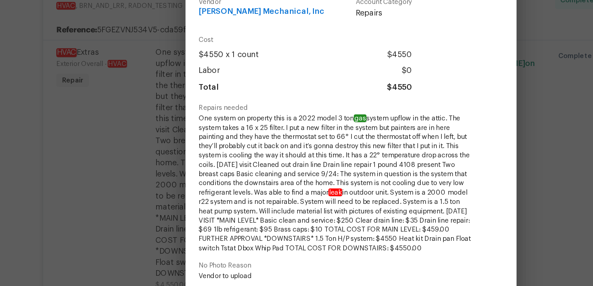
click at [161, 145] on div "HVAC Extras Exterior Overall - HVAC Complete Vendor [PERSON_NAME] Mechanical, I…" at bounding box center [296, 143] width 593 height 286
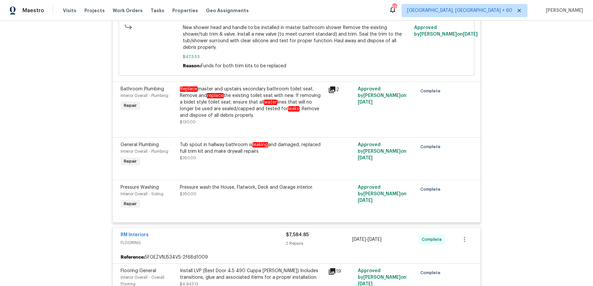
scroll to position [3394, 0]
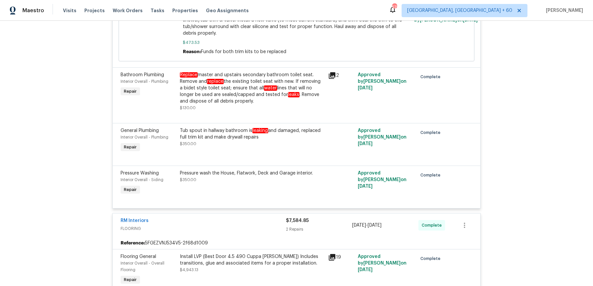
click at [322, 134] on div "Tub spout in hallway bathroom is leaking and damaged, replaced full trim kit an…" at bounding box center [252, 133] width 144 height 13
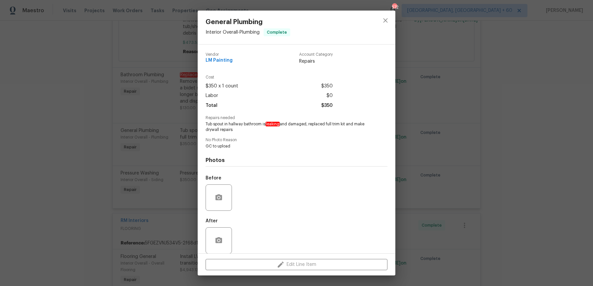
click at [209, 123] on span "Tub spout in hallway bathroom is leaking and damaged, replaced full trim kit an…" at bounding box center [288, 126] width 164 height 11
drag, startPoint x: 202, startPoint y: 124, endPoint x: 206, endPoint y: 124, distance: 3.6
click at [202, 124] on div "Vendor LM Painting Account Category Repairs Cost $350 x 1 count $350 Labor $0 T…" at bounding box center [297, 148] width 198 height 209
drag, startPoint x: 204, startPoint y: 122, endPoint x: 222, endPoint y: 124, distance: 17.9
click at [222, 124] on div "Vendor LM Painting Account Category Repairs Cost $350 x 1 count $350 Labor $0 T…" at bounding box center [297, 148] width 198 height 209
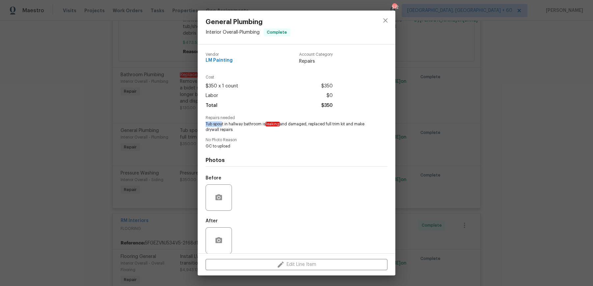
copy span "Tub spou"
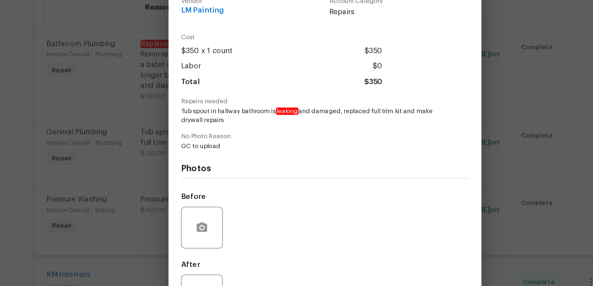
click at [163, 111] on div "General Plumbing Interior Overall - Plumbing Complete Vendor LM Painting Accoun…" at bounding box center [296, 143] width 593 height 286
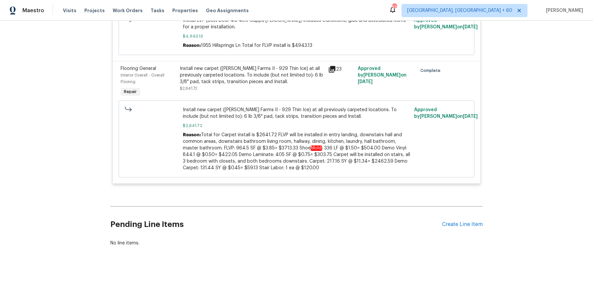
scroll to position [3671, 0]
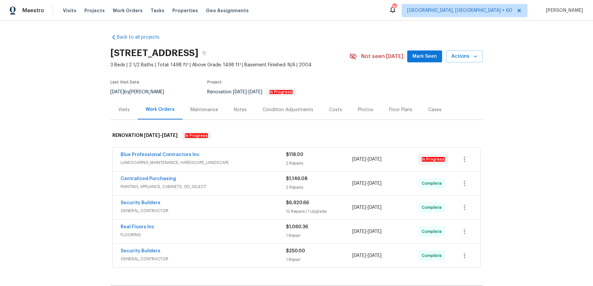
click at [122, 112] on div "Visits" at bounding box center [124, 109] width 12 height 7
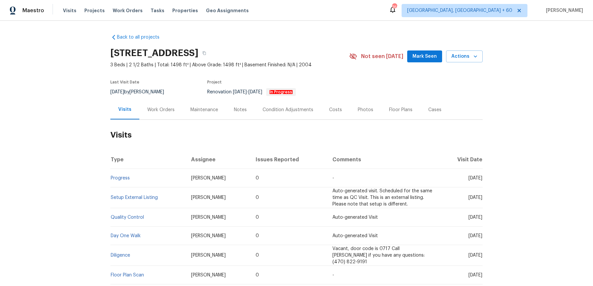
click at [124, 190] on td "Setup External Listing" at bounding box center [147, 197] width 75 height 21
click at [122, 200] on td "Setup External Listing" at bounding box center [147, 197] width 75 height 21
click at [123, 197] on link "Setup External Listing" at bounding box center [134, 197] width 47 height 5
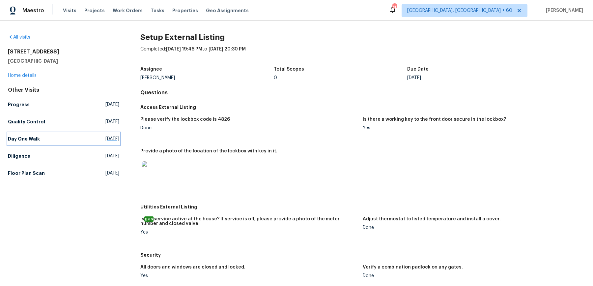
click at [35, 138] on h5 "Day One Walk" at bounding box center [24, 138] width 32 height 7
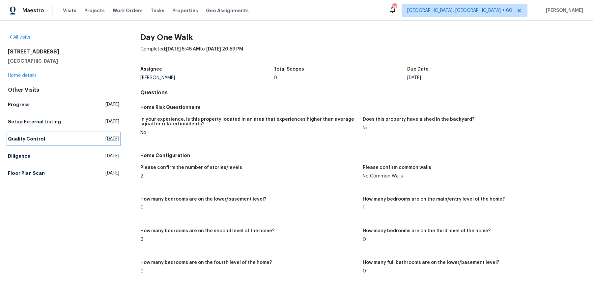
click at [16, 134] on link "Quality Control Fri, Oct 03 2025" at bounding box center [63, 139] width 111 height 12
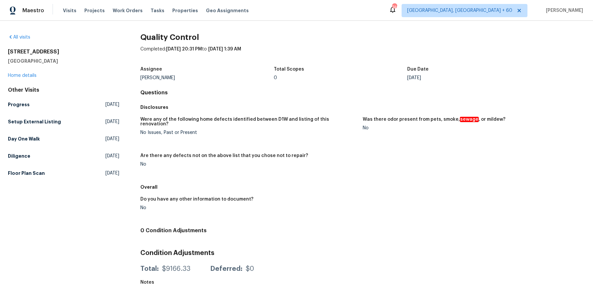
scroll to position [6, 0]
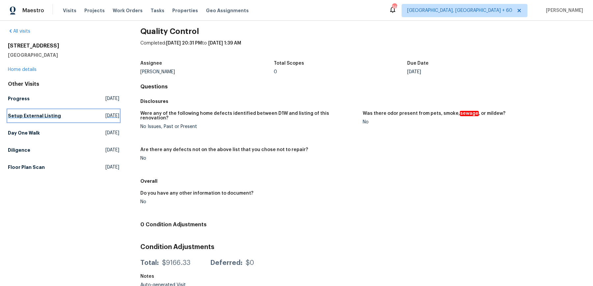
click at [56, 119] on link "Setup External Listing Thu, Oct 02 2025" at bounding box center [63, 116] width 111 height 12
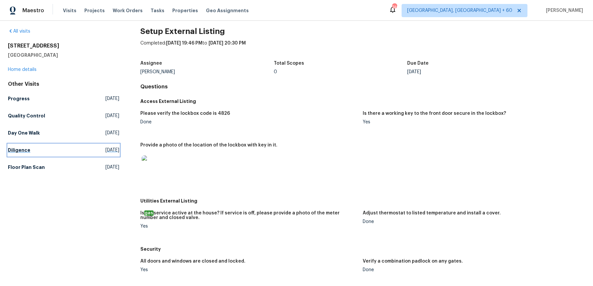
click at [24, 145] on link "Diligence Tue, Sep 09 2025" at bounding box center [63, 150] width 111 height 12
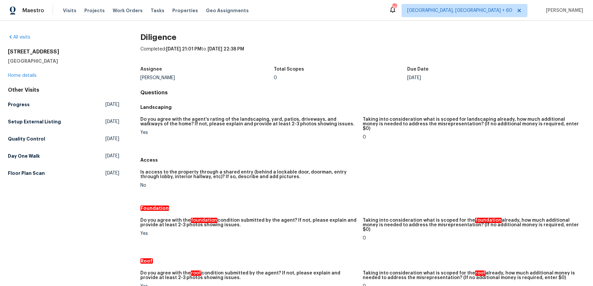
click at [85, 129] on div "Other Visits Progress Wed, Oct 01 2025 Setup External Listing Thu, Oct 02 2025 …" at bounding box center [63, 133] width 111 height 92
click at [41, 168] on link "Floor Plan Scan Tue, Sep 09 2025" at bounding box center [63, 173] width 111 height 12
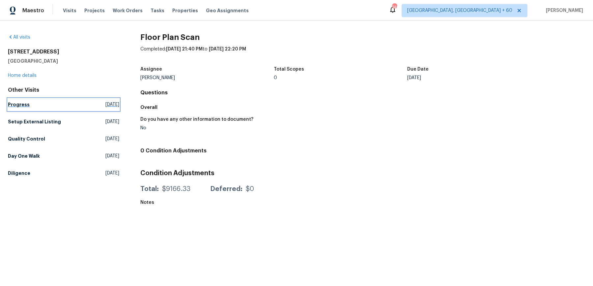
click at [21, 101] on link "Progress Wed, Oct 01 2025" at bounding box center [63, 105] width 111 height 12
click at [31, 107] on h5 "Setup External Listing" at bounding box center [34, 104] width 53 height 7
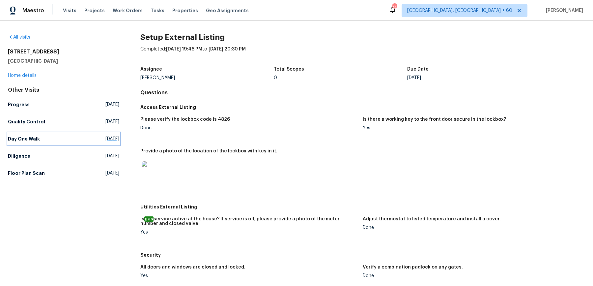
click at [24, 138] on h5 "Day One Walk" at bounding box center [24, 138] width 32 height 7
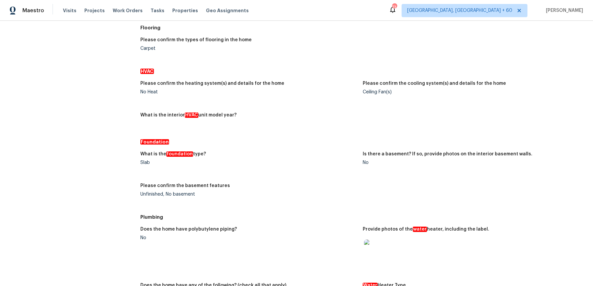
scroll to position [45, 0]
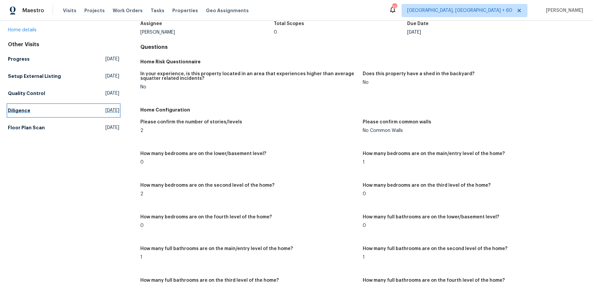
click at [24, 104] on link "Diligence Tue, Sep 09 2025" at bounding box center [63, 110] width 111 height 12
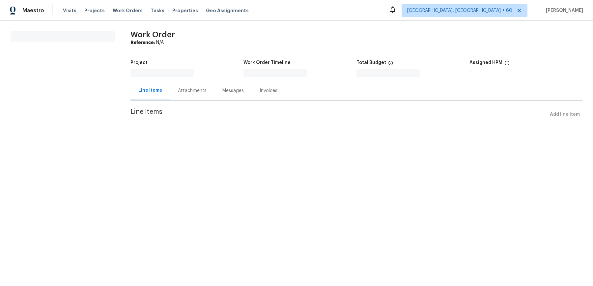
click at [175, 90] on div "Attachments" at bounding box center [192, 90] width 44 height 19
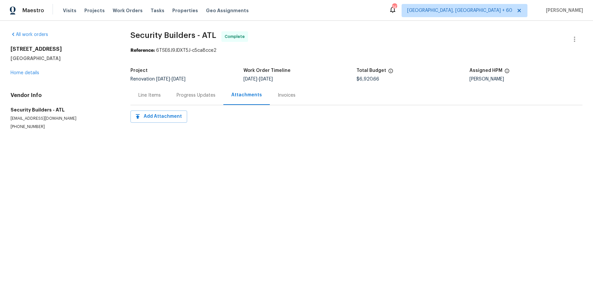
click at [185, 102] on div "Progress Updates" at bounding box center [196, 94] width 55 height 19
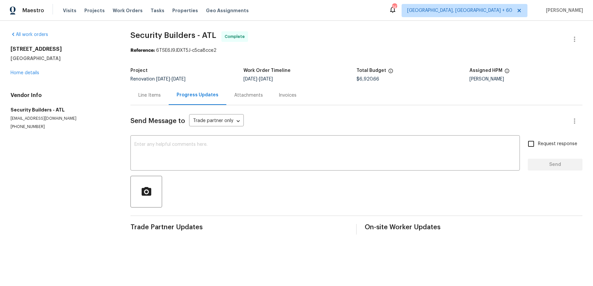
click at [153, 99] on div "Line Items" at bounding box center [150, 94] width 38 height 19
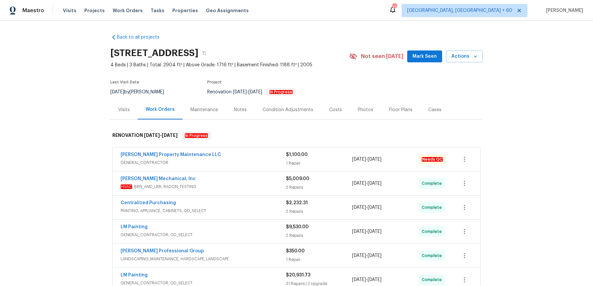
click at [120, 114] on div "Visits" at bounding box center [123, 109] width 27 height 19
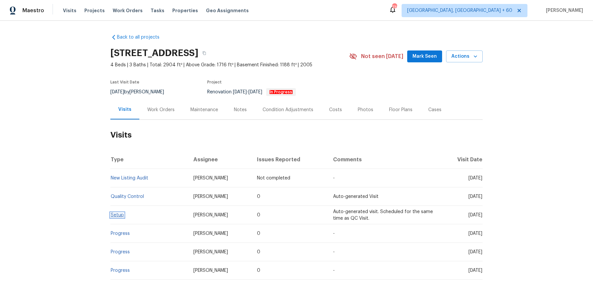
click at [121, 214] on link "Setup" at bounding box center [117, 215] width 13 height 5
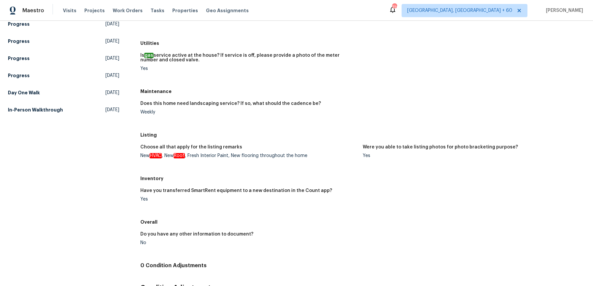
scroll to position [182, 0]
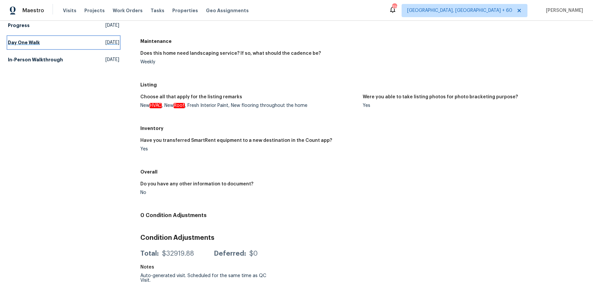
click at [27, 46] on link "Day One Walk Fri, Sep 19 2025" at bounding box center [63, 43] width 111 height 12
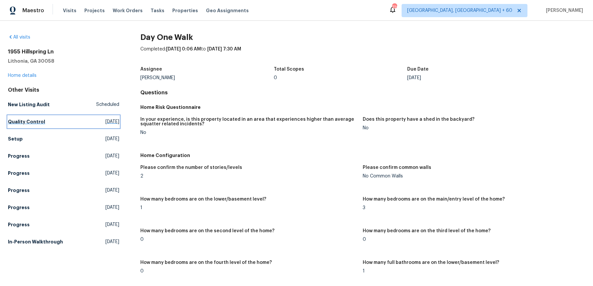
click at [37, 121] on h5 "Quality Control" at bounding box center [26, 121] width 37 height 7
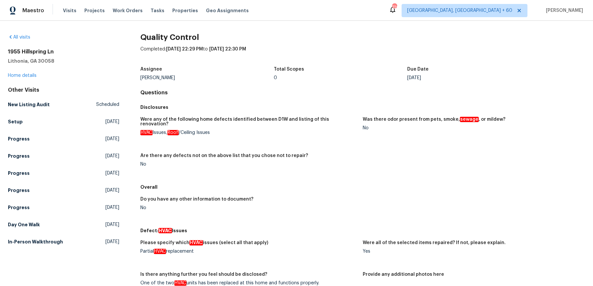
scroll to position [157, 0]
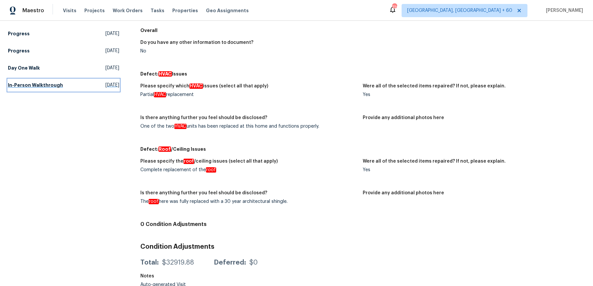
click at [48, 80] on link "In-Person Walkthrough Sat, Jun 14 2025" at bounding box center [63, 85] width 111 height 12
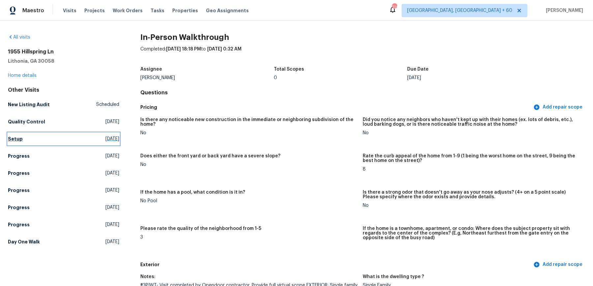
click at [15, 138] on h5 "Setup" at bounding box center [15, 138] width 15 height 7
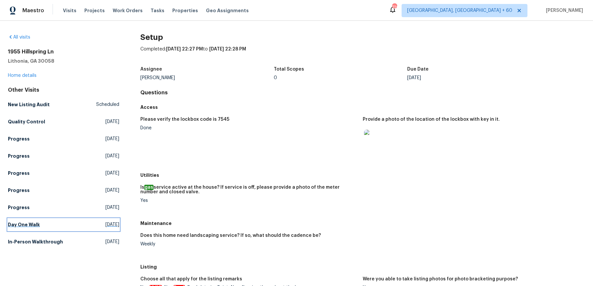
click at [38, 225] on h5 "Day One Walk" at bounding box center [24, 224] width 32 height 7
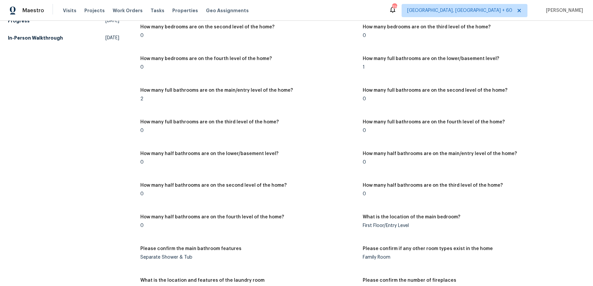
scroll to position [650, 0]
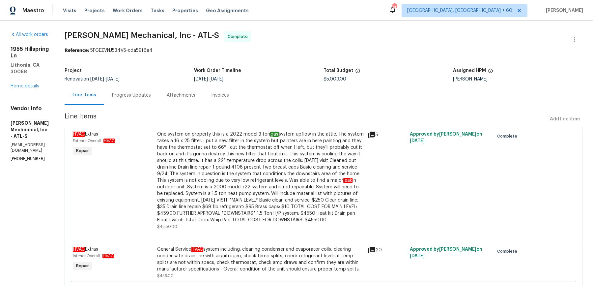
click at [151, 95] on div "Progress Updates" at bounding box center [131, 95] width 39 height 7
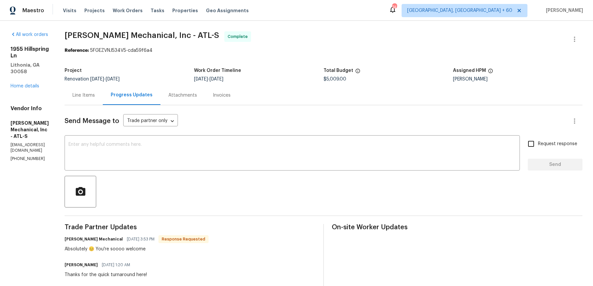
click at [188, 95] on div "Attachments" at bounding box center [183, 94] width 44 height 19
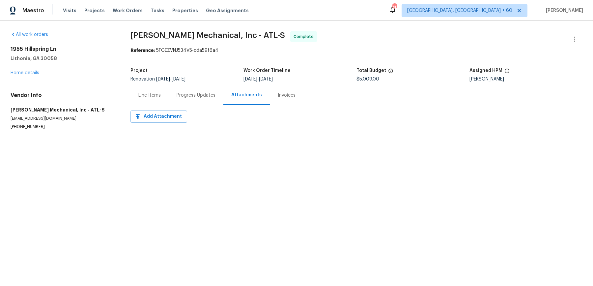
click at [296, 87] on div "Invoices" at bounding box center [287, 94] width 34 height 19
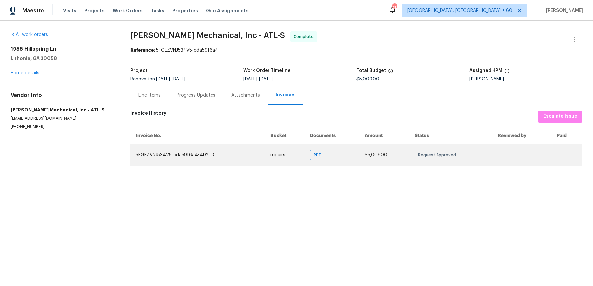
click at [321, 161] on td "PDF" at bounding box center [332, 154] width 55 height 21
click at [314, 155] on span "PDF" at bounding box center [319, 155] width 10 height 7
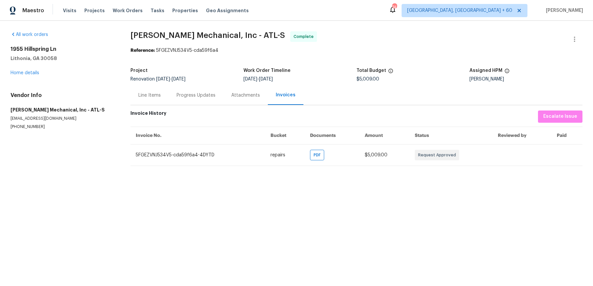
click at [174, 90] on div "Progress Updates" at bounding box center [196, 94] width 55 height 19
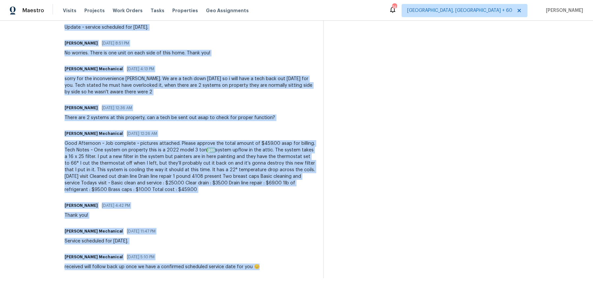
scroll to position [599, 0]
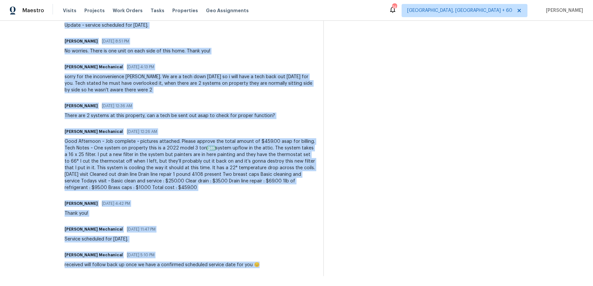
drag, startPoint x: 88, startPoint y: 143, endPoint x: 206, endPoint y: 295, distance: 192.8
click at [206, 285] on html "Maestro Visits Projects Work Orders Tasks Properties Geo Assignments 741 Albuqu…" at bounding box center [296, 143] width 593 height 286
copy div "Absolutely 😊 You're soooo welcome Ryan Fogarty 10/02/2025 1:20 AM Thanks for th…"
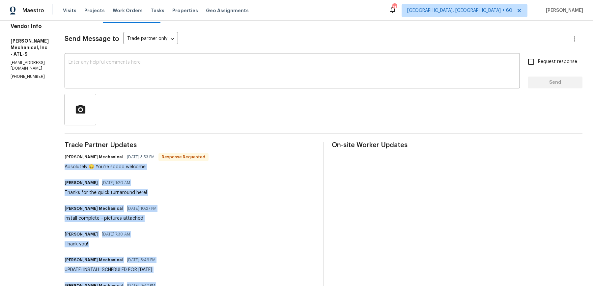
scroll to position [17, 0]
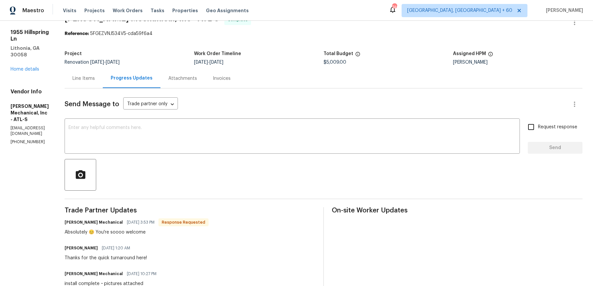
click at [103, 84] on div "Line Items" at bounding box center [84, 78] width 38 height 19
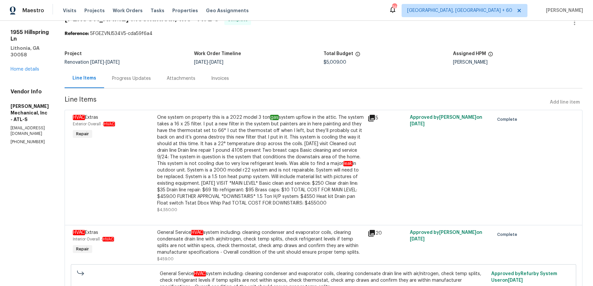
scroll to position [132, 0]
